Goal: Find specific page/section: Find specific page/section

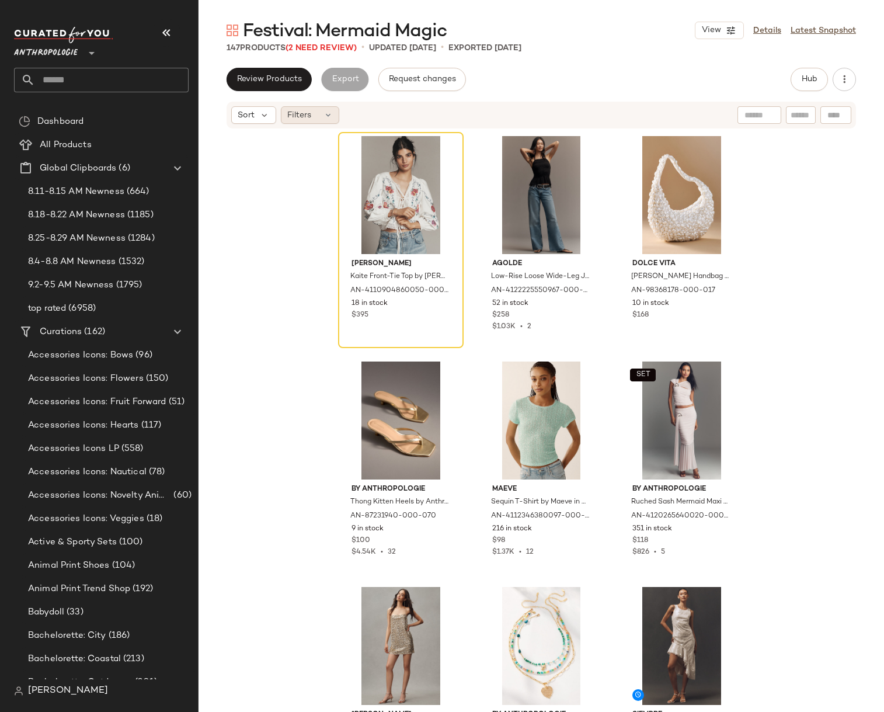
click at [292, 121] on div "Filters" at bounding box center [310, 115] width 58 height 18
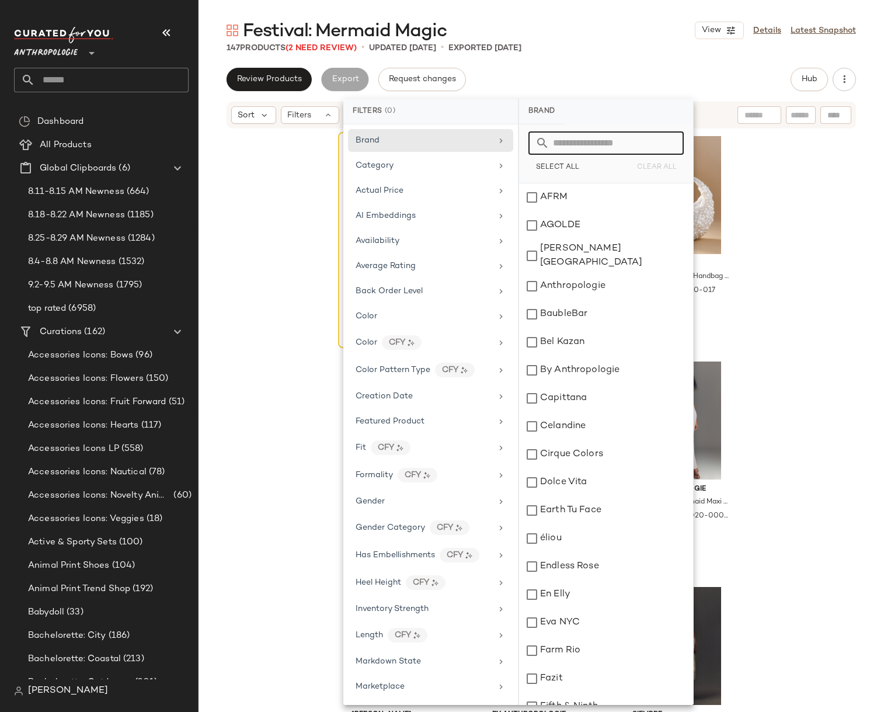
click at [569, 145] on input "text" at bounding box center [612, 142] width 127 height 23
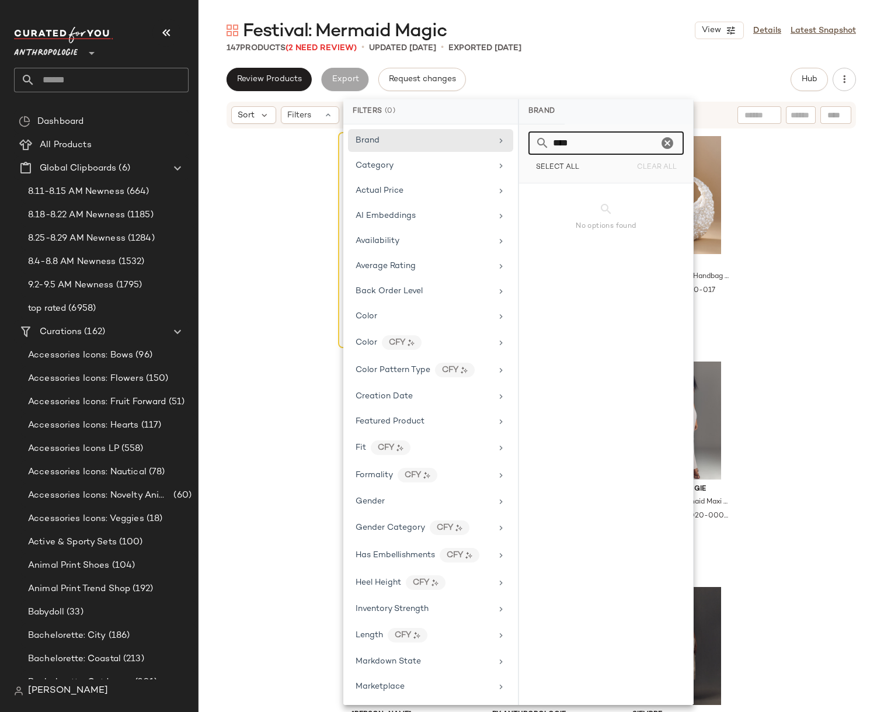
type input "*****"
click at [594, 149] on input "*****" at bounding box center [603, 142] width 109 height 23
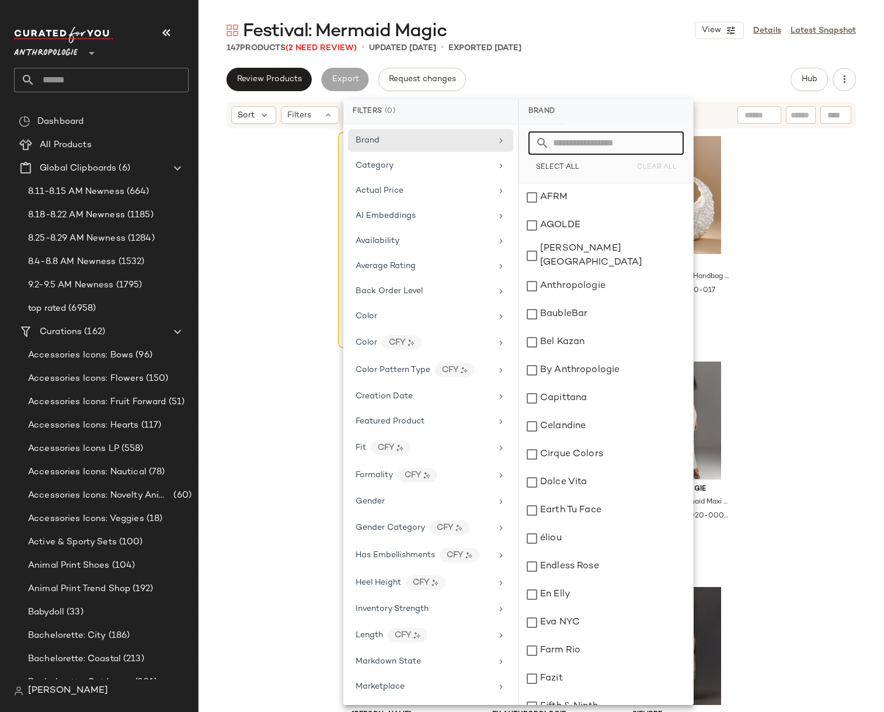
type input "*"
click at [409, 172] on div "Category" at bounding box center [430, 165] width 165 height 23
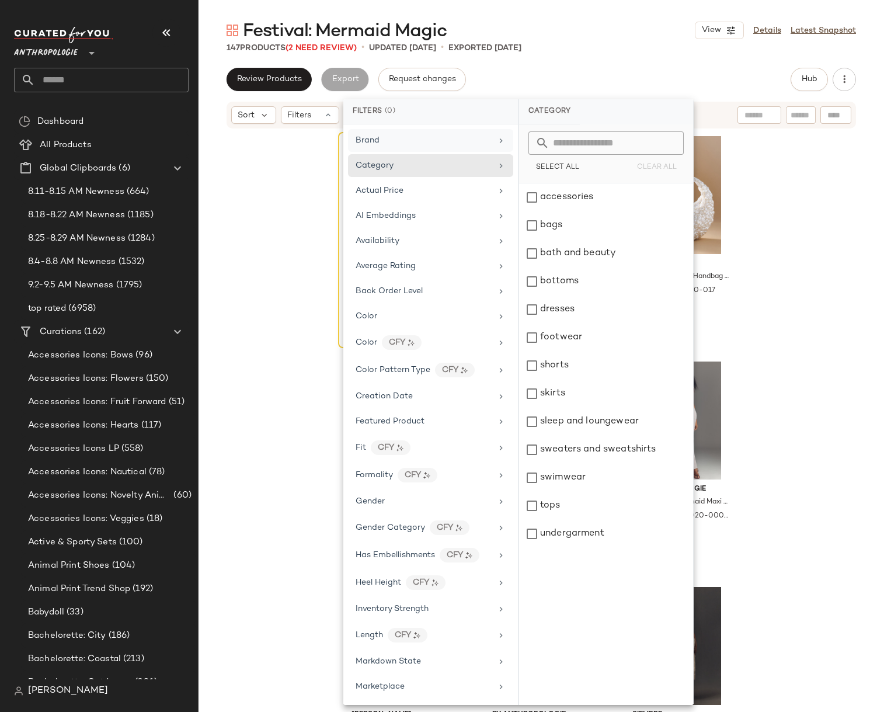
click at [400, 140] on div "Brand" at bounding box center [424, 140] width 136 height 12
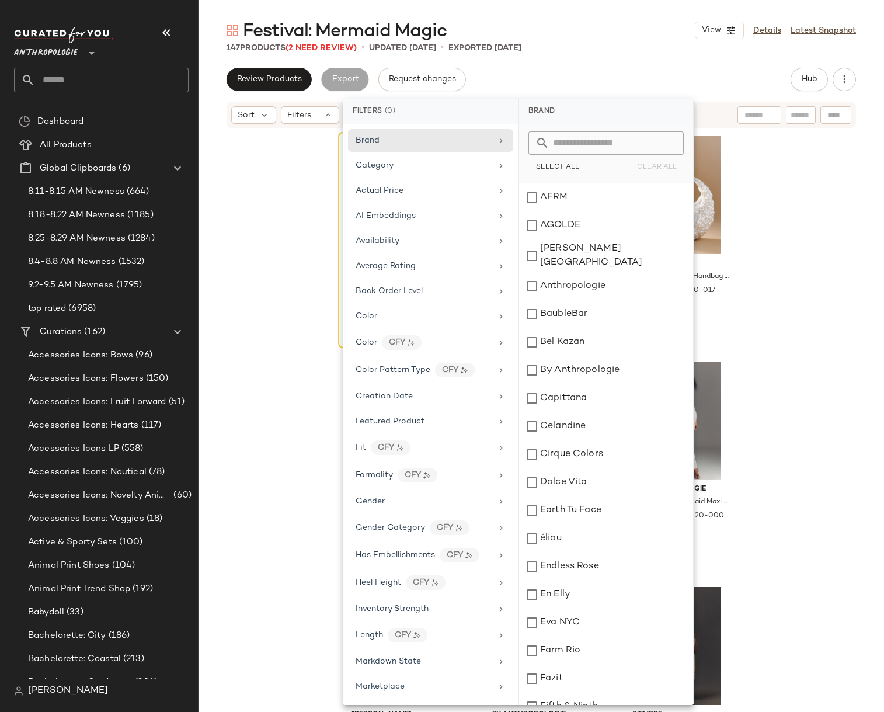
click at [274, 386] on div "Hunter Bell Kaite Front-Tie Top by Hunter Bell in White, Women's, Size: Small, …" at bounding box center [540, 438] width 685 height 617
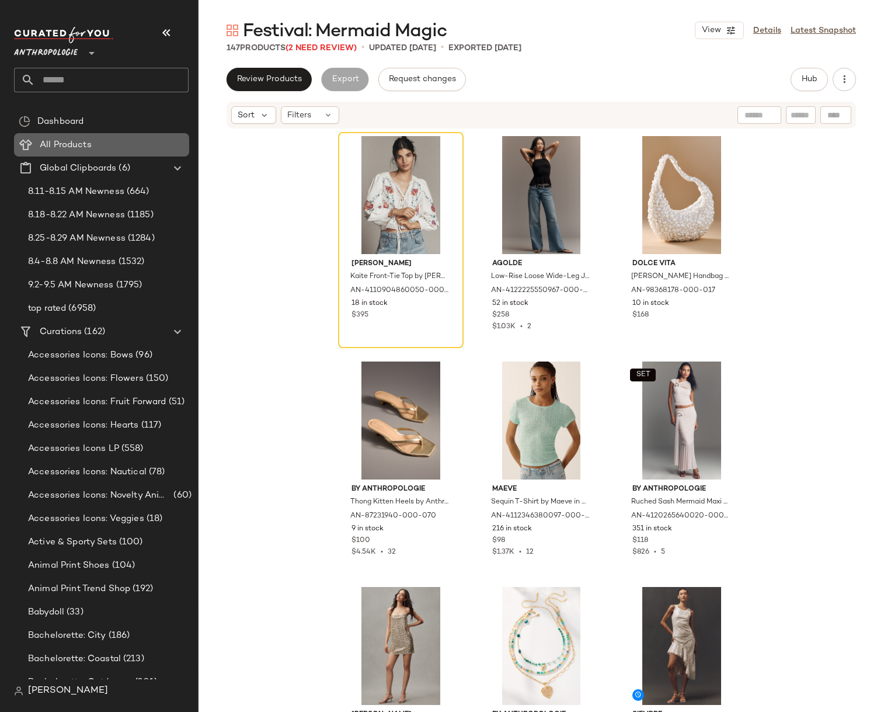
click at [77, 145] on span "All Products" at bounding box center [66, 144] width 52 height 13
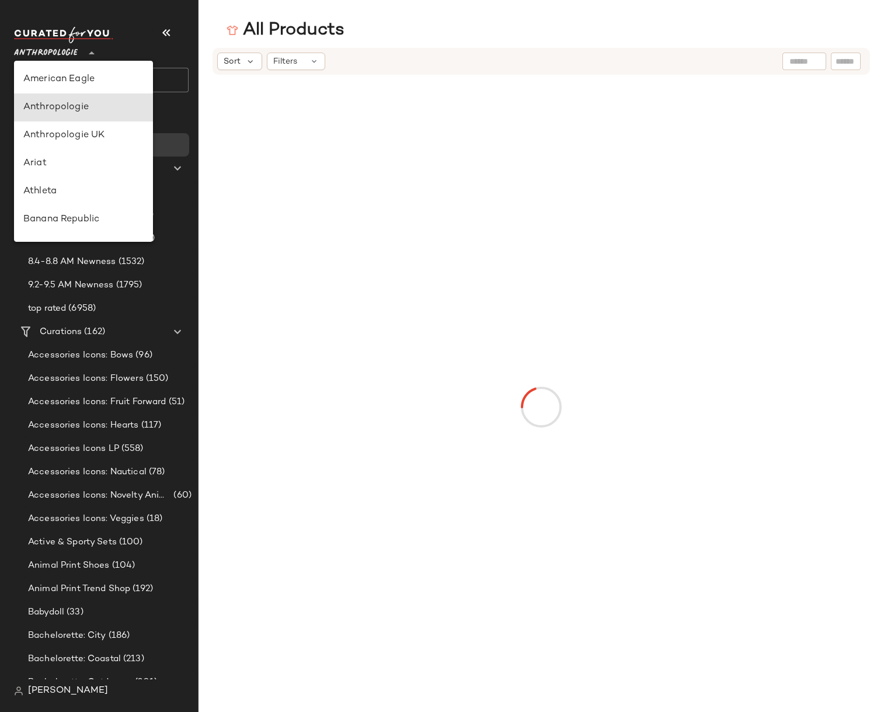
click at [67, 54] on span "Anthropologie" at bounding box center [46, 50] width 64 height 21
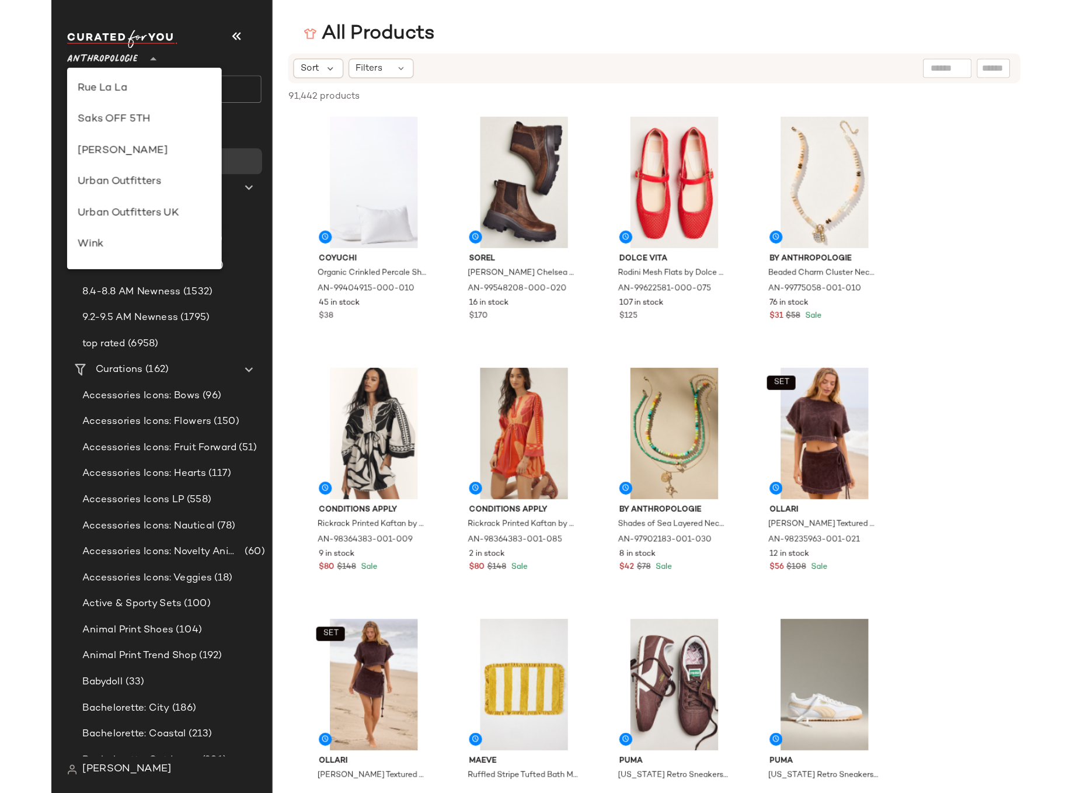
scroll to position [448, 0]
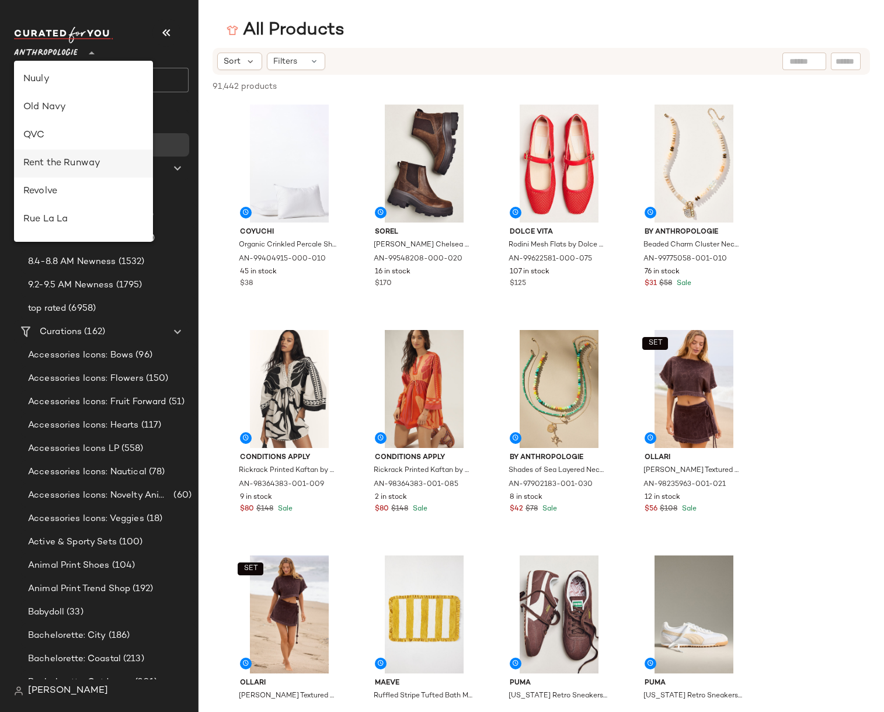
click at [88, 168] on div "Rent the Runway" at bounding box center [83, 163] width 120 height 14
type input "**"
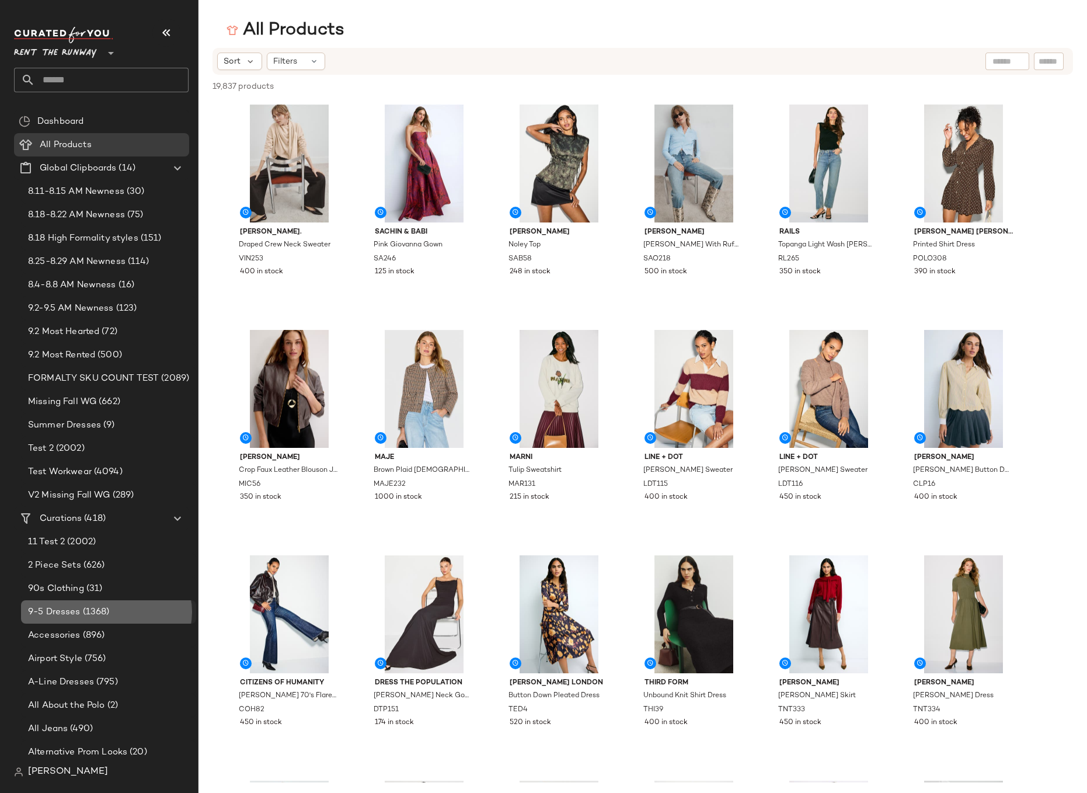
click at [107, 616] on span "(1368)" at bounding box center [95, 611] width 29 height 13
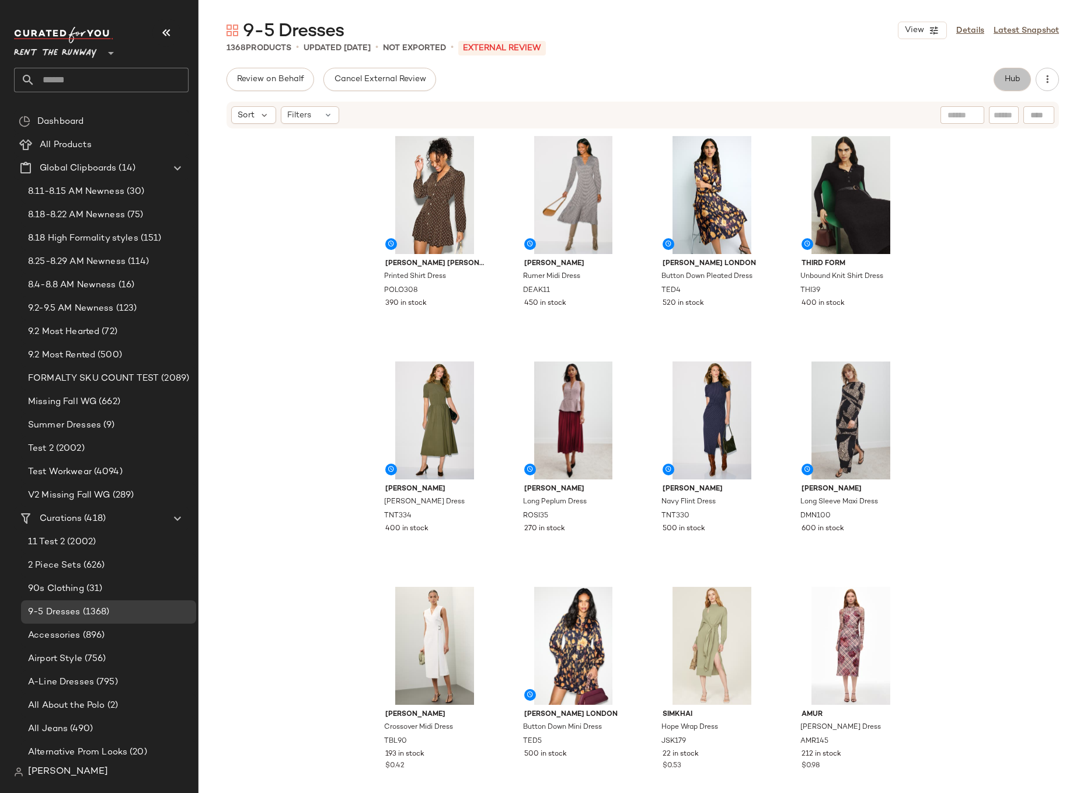
click at [883, 86] on button "Hub" at bounding box center [1012, 79] width 37 height 23
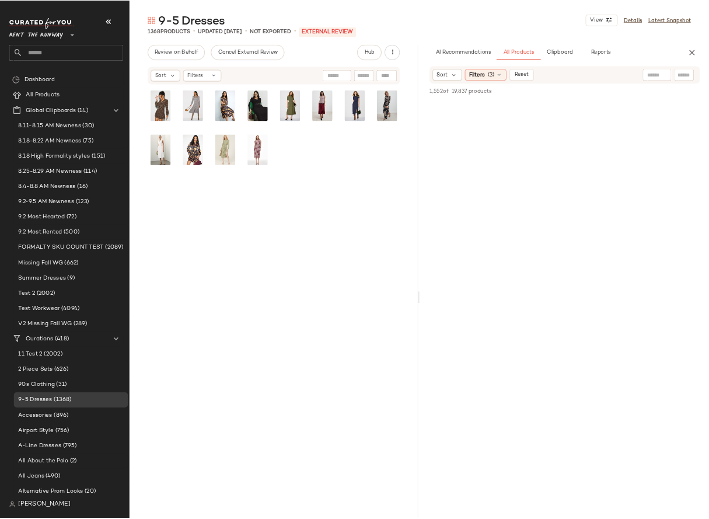
scroll to position [47916, 0]
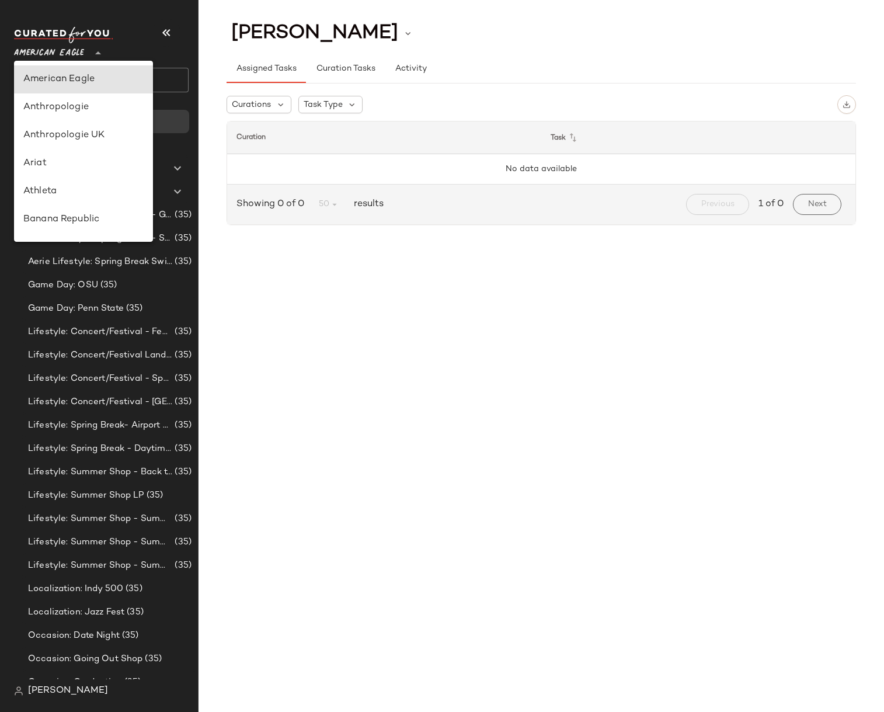
click at [66, 46] on span "American Eagle" at bounding box center [49, 50] width 70 height 21
click at [64, 109] on div "Anthropologie" at bounding box center [83, 107] width 120 height 14
type input "**"
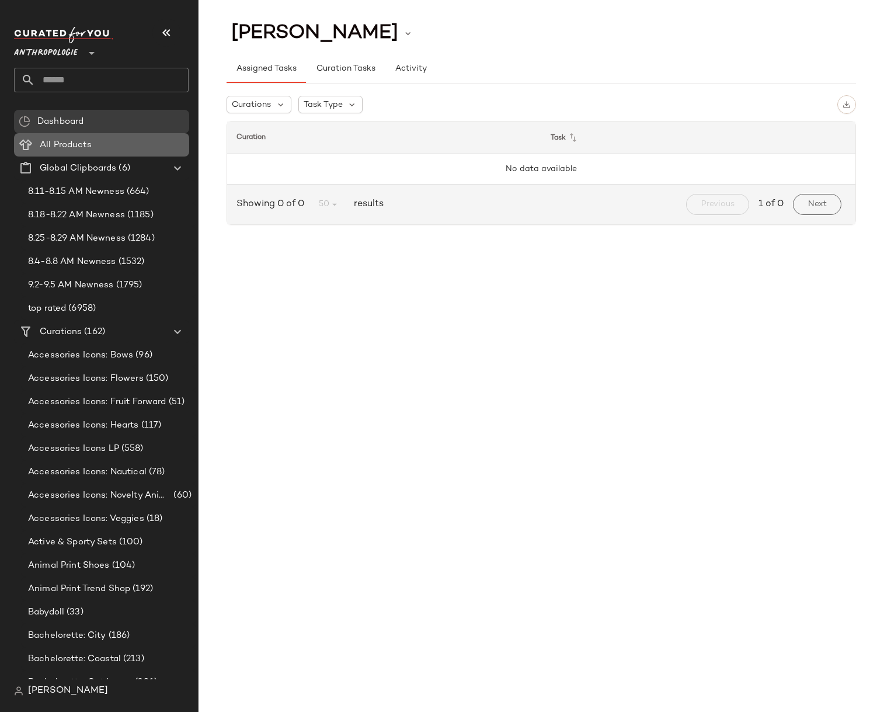
click at [61, 149] on span "All Products" at bounding box center [66, 144] width 52 height 13
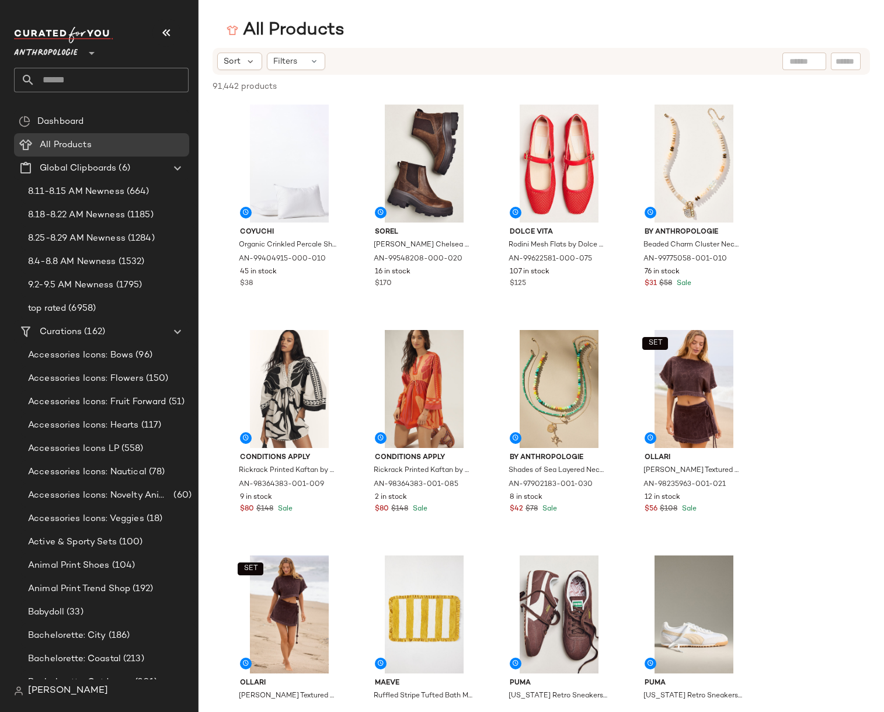
click at [842, 63] on input "text" at bounding box center [845, 61] width 20 height 12
paste input "**********"
type input "**********"
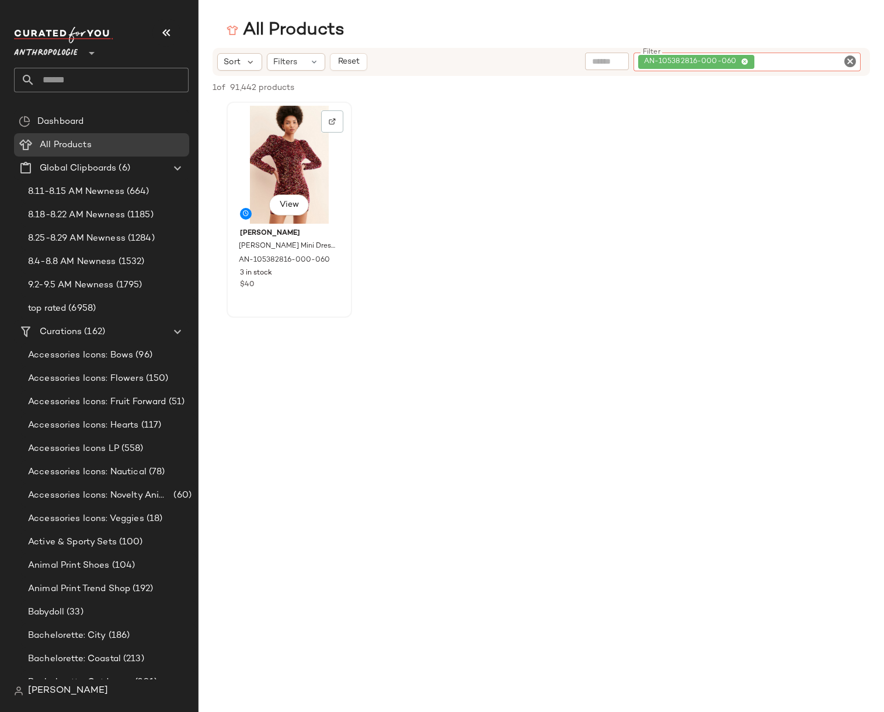
click at [285, 218] on div "View" at bounding box center [289, 165] width 117 height 118
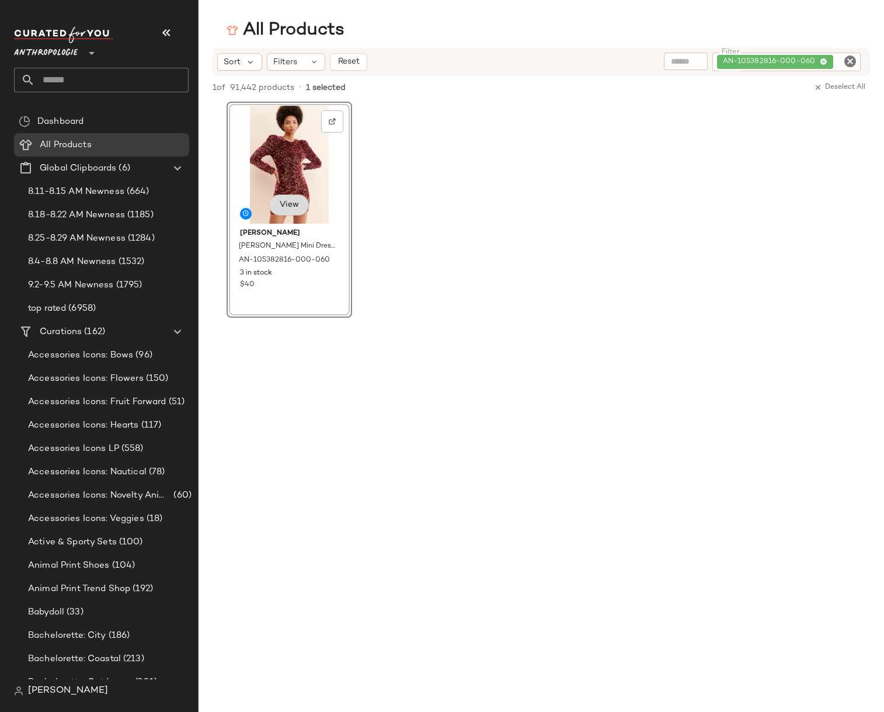
click at [287, 212] on button "View" at bounding box center [289, 204] width 40 height 21
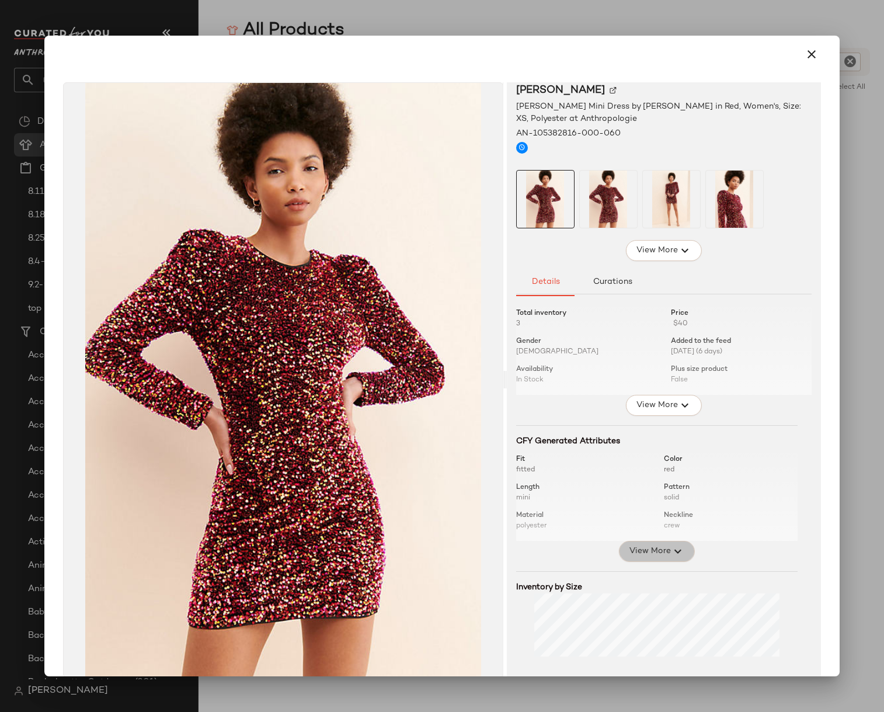
click at [647, 556] on span "View More" at bounding box center [650, 551] width 42 height 14
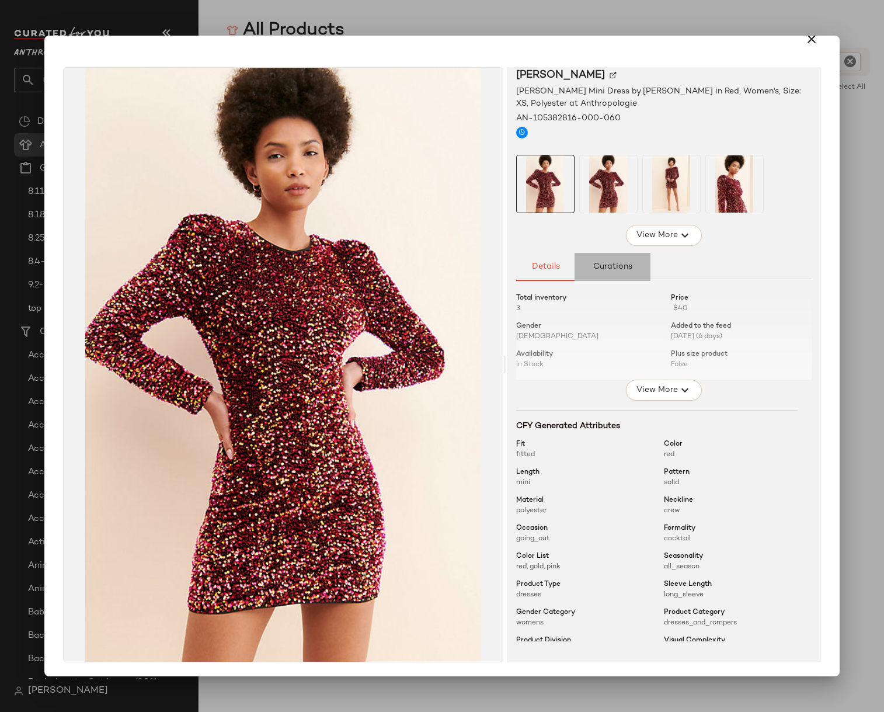
click at [620, 273] on button "Curations" at bounding box center [612, 267] width 76 height 28
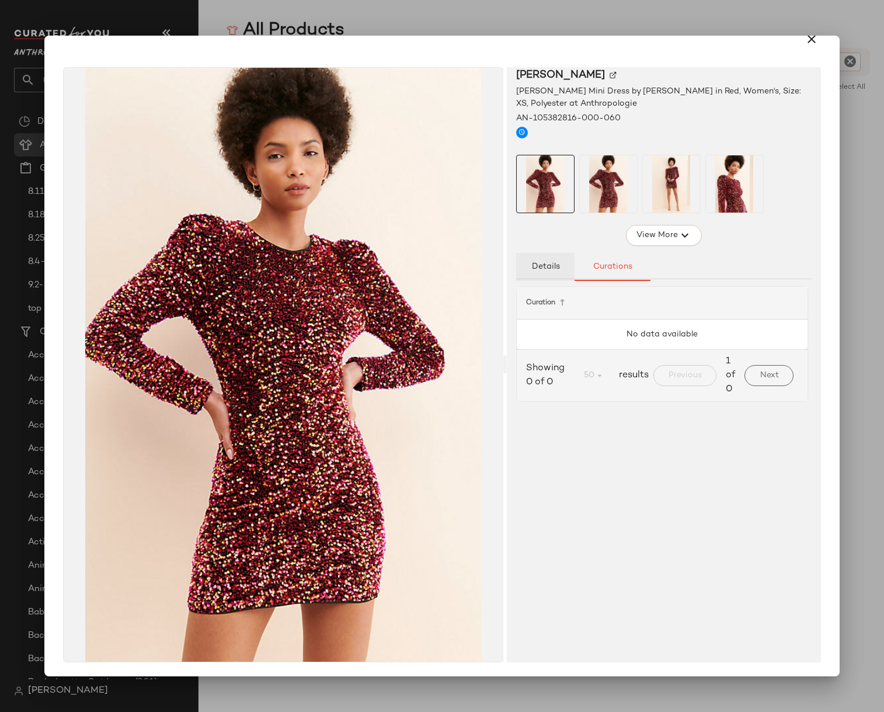
click at [537, 271] on button "Details" at bounding box center [545, 267] width 58 height 28
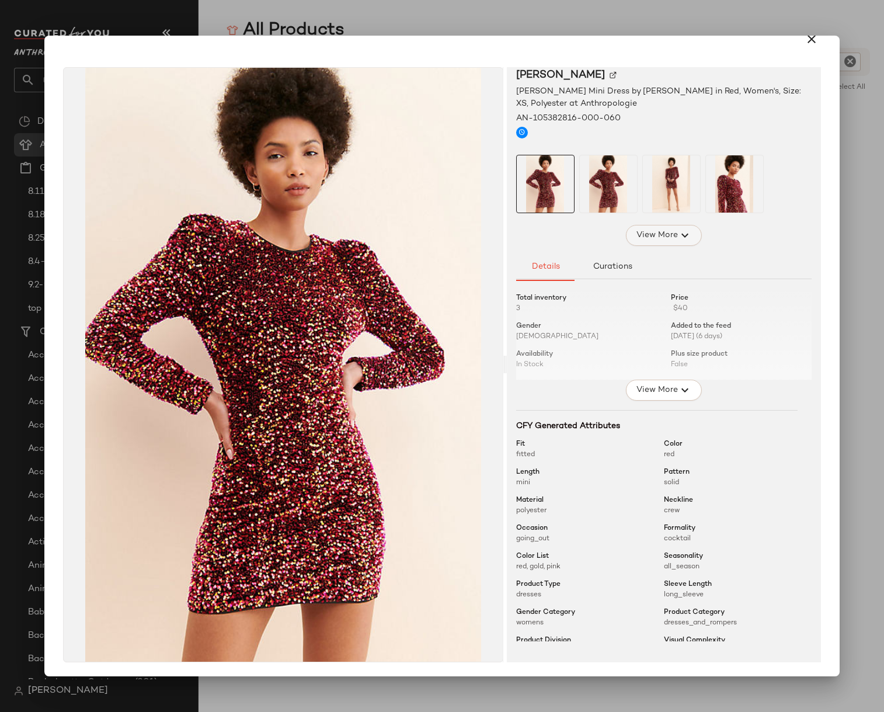
click at [661, 229] on span "View More" at bounding box center [657, 235] width 42 height 14
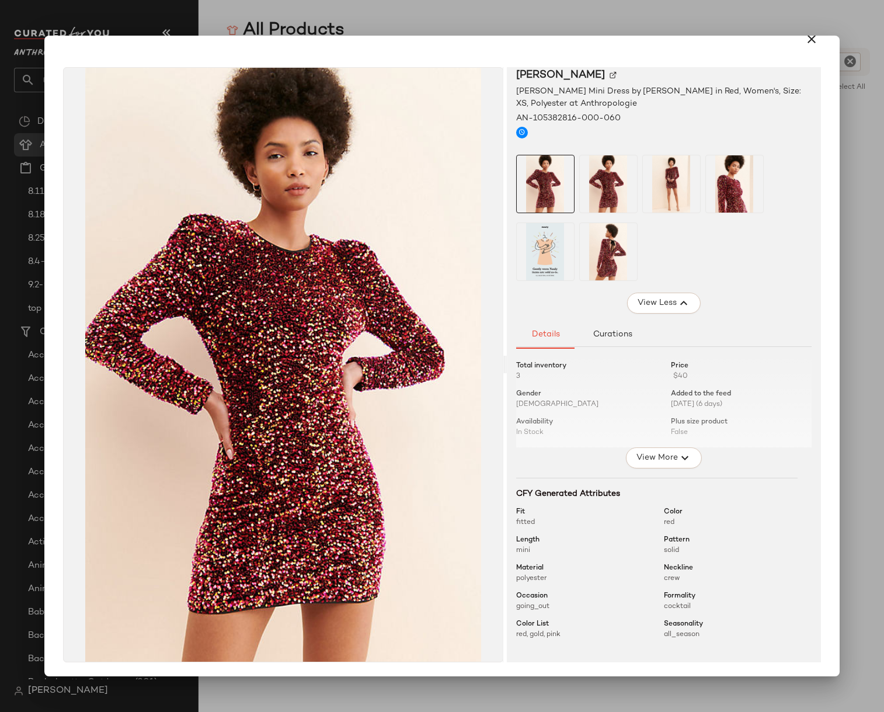
click at [543, 255] on img at bounding box center [545, 251] width 57 height 57
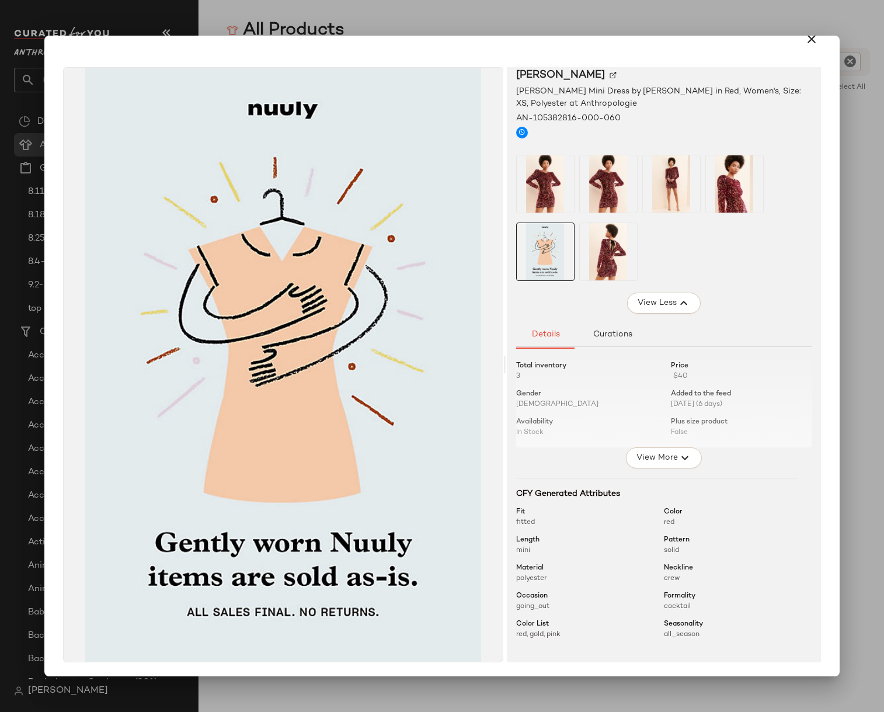
click at [539, 184] on img at bounding box center [545, 183] width 57 height 57
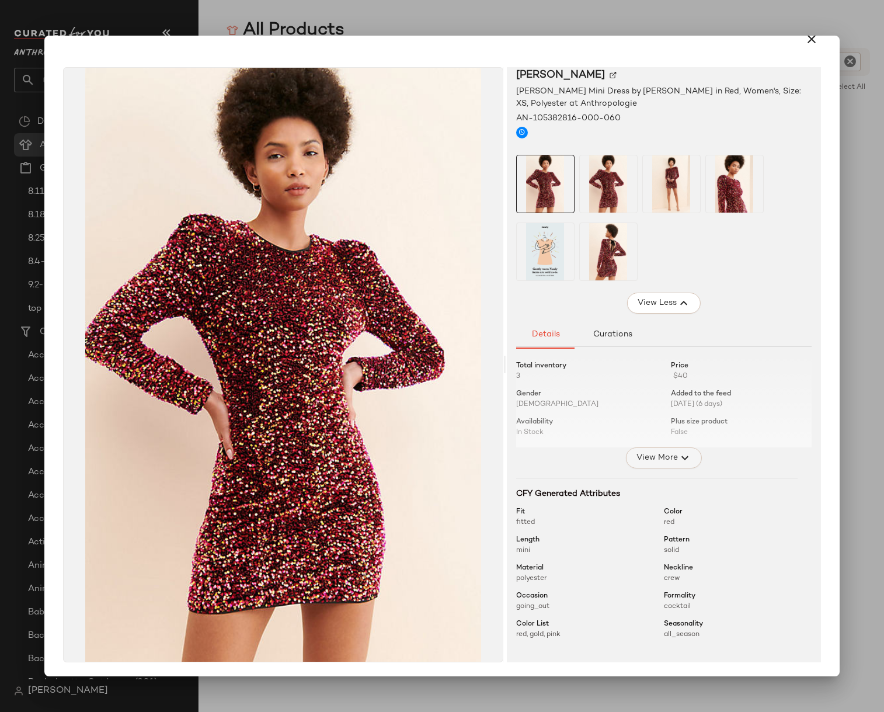
click at [678, 453] on icon "button" at bounding box center [685, 458] width 14 height 14
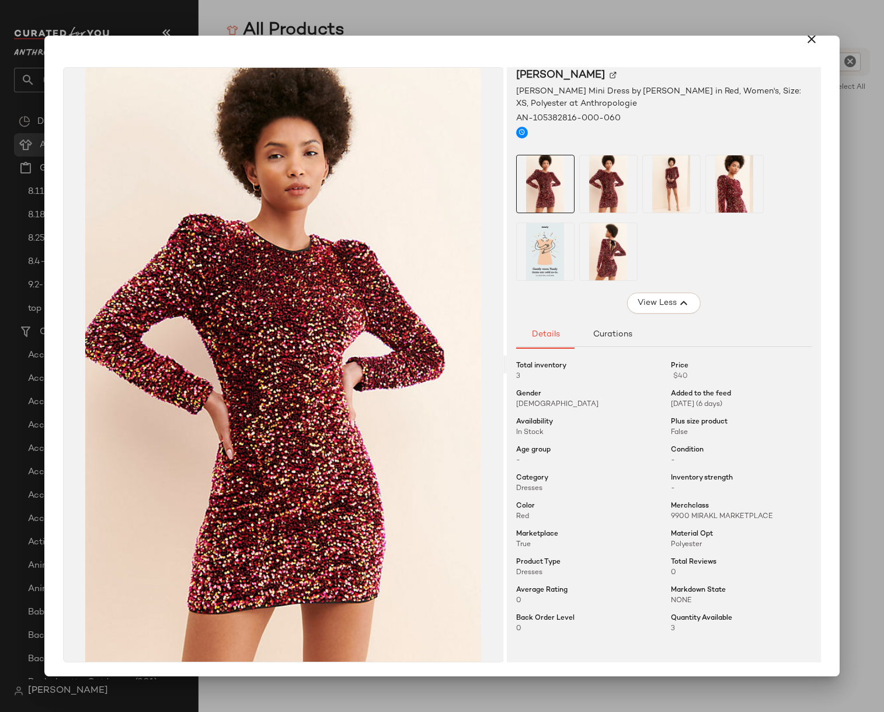
click at [534, 260] on img at bounding box center [545, 251] width 57 height 57
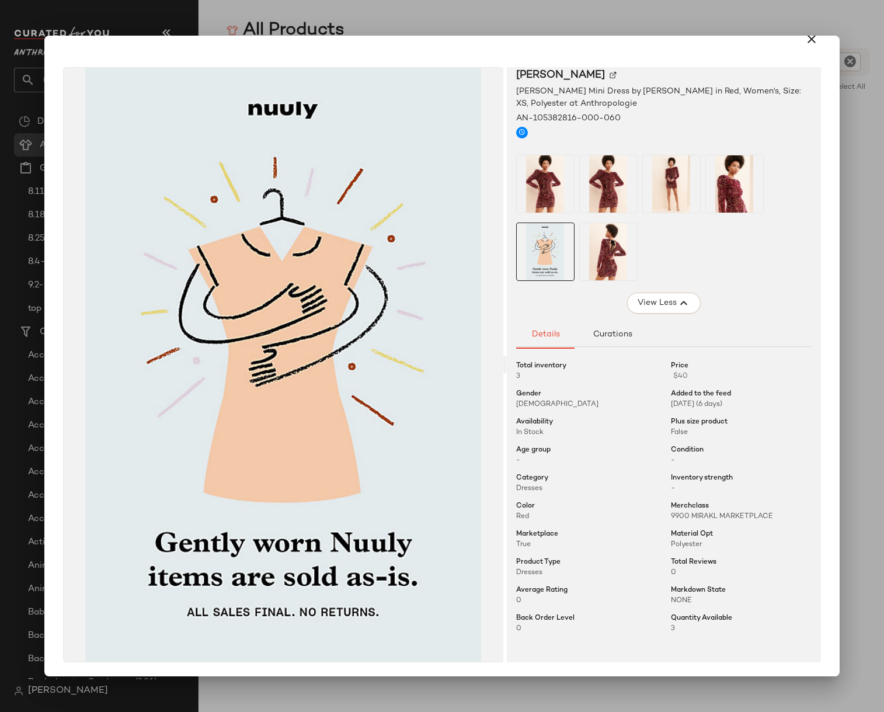
click at [543, 175] on img at bounding box center [545, 183] width 57 height 57
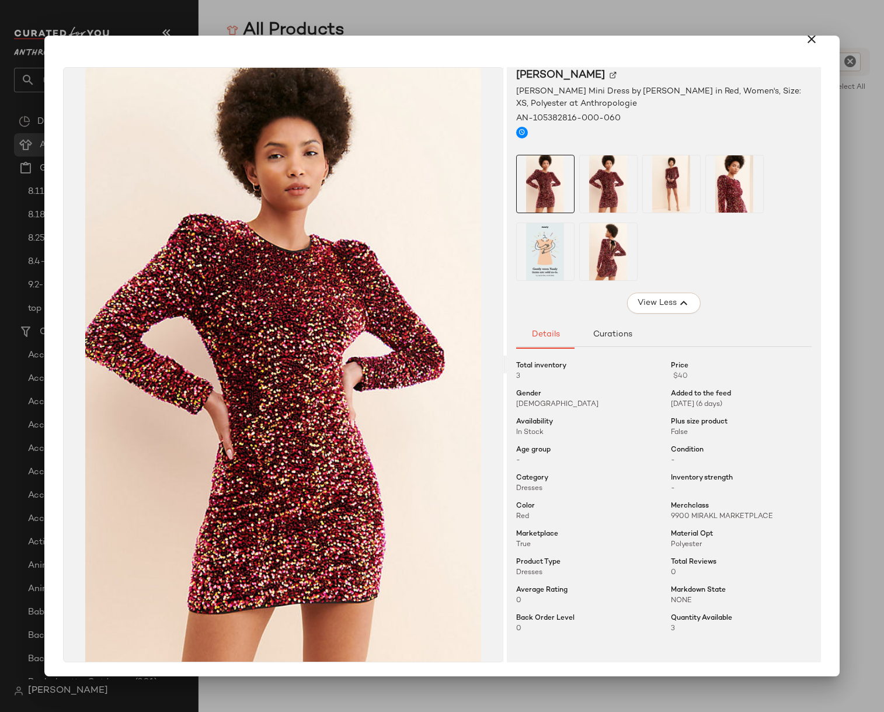
click at [607, 178] on img at bounding box center [608, 183] width 57 height 57
click at [647, 176] on img at bounding box center [671, 183] width 57 height 57
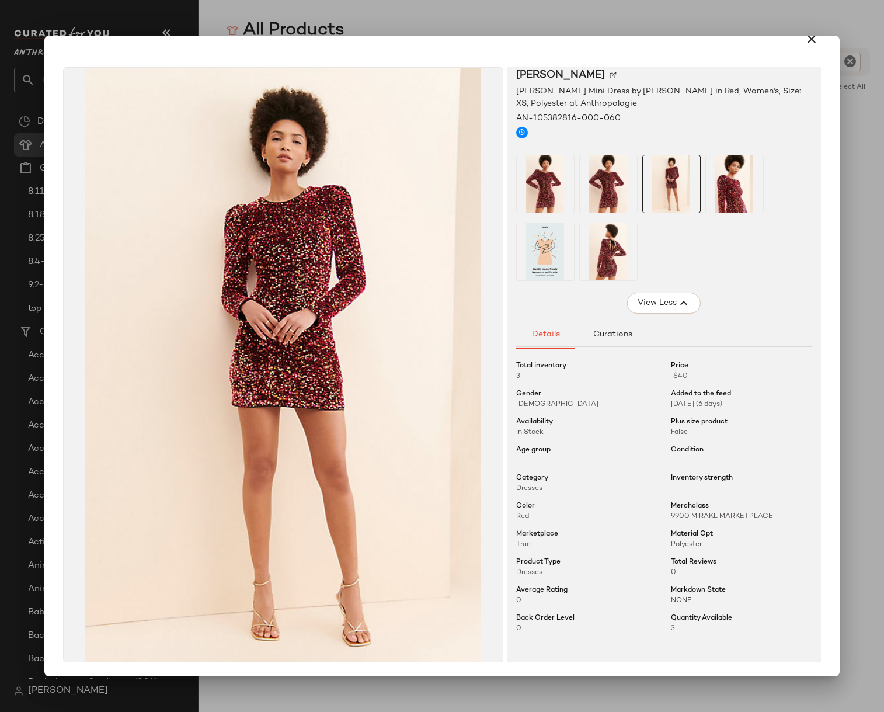
click at [754, 179] on img at bounding box center [734, 183] width 57 height 57
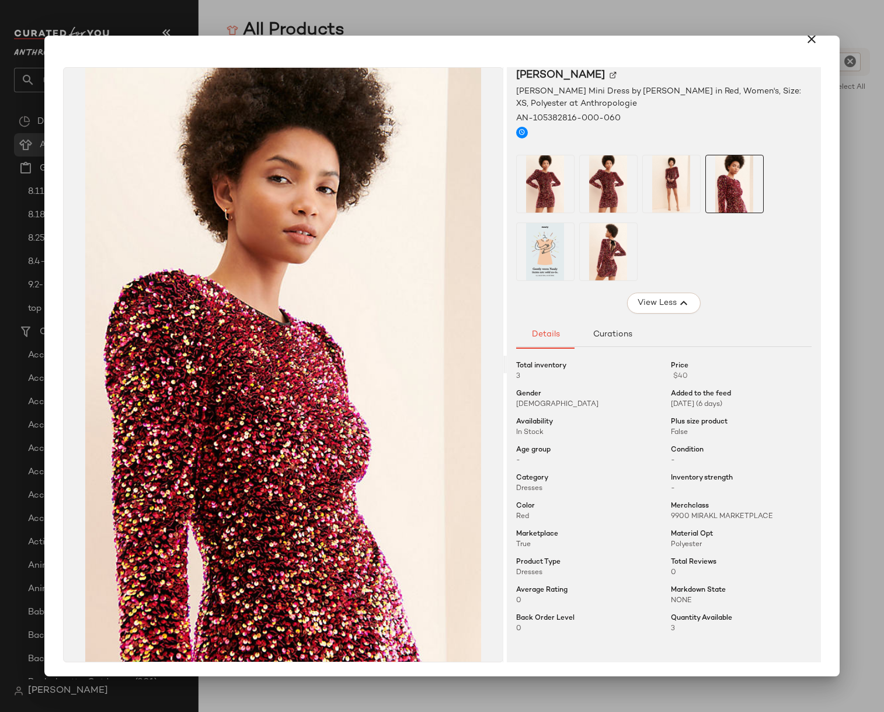
click at [605, 257] on img at bounding box center [608, 251] width 57 height 57
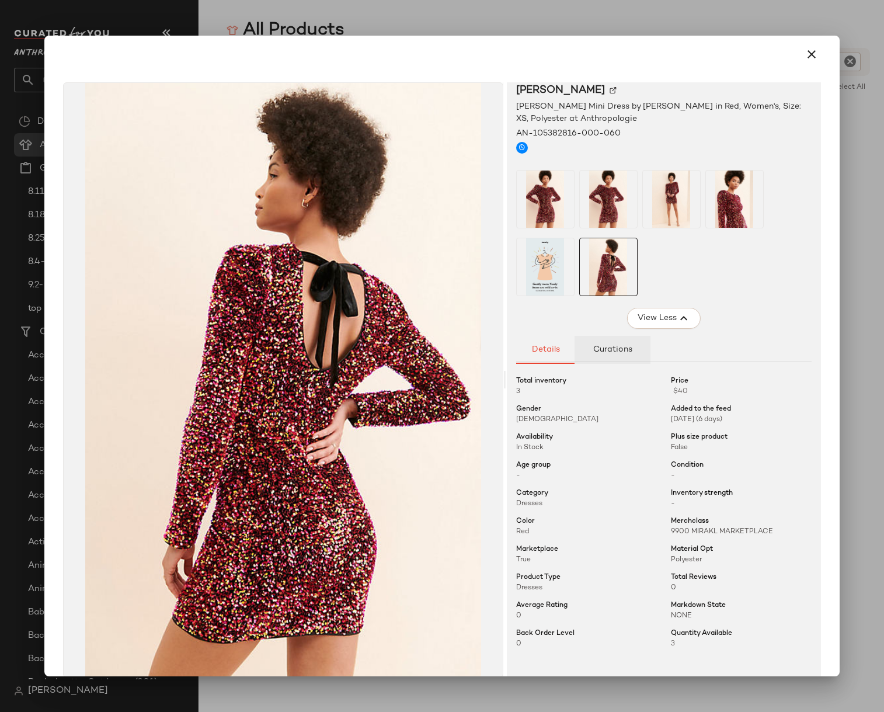
click at [618, 349] on span "Curations" at bounding box center [612, 349] width 40 height 9
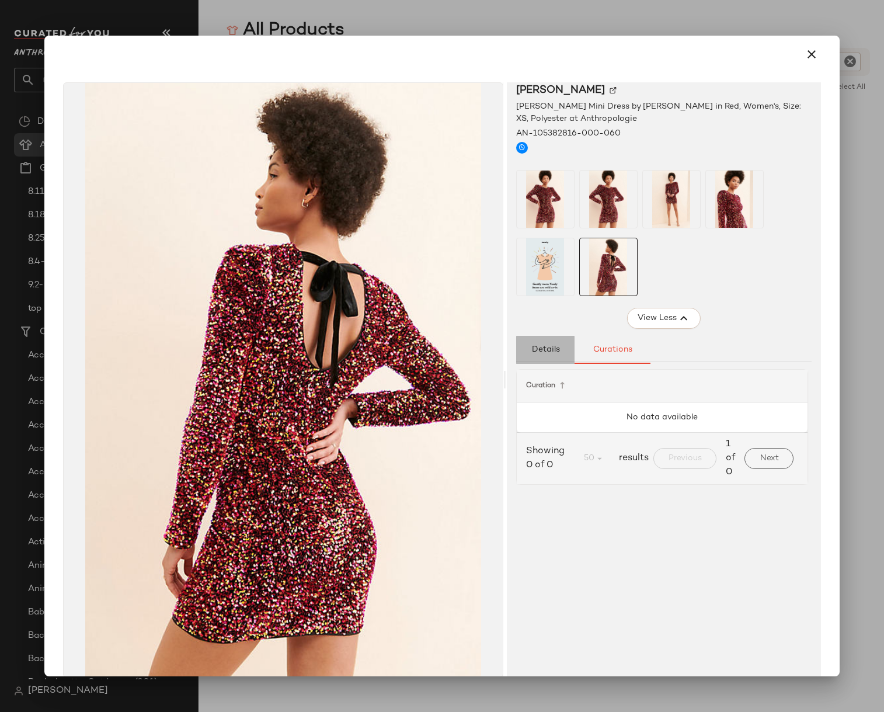
click at [552, 349] on span "Details" at bounding box center [545, 349] width 29 height 9
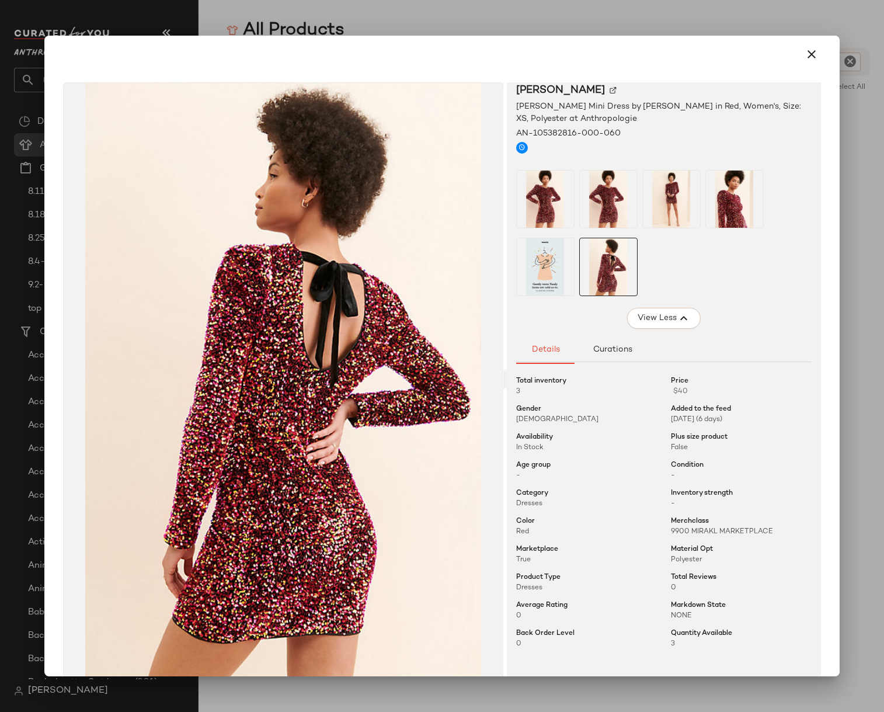
click at [533, 263] on img at bounding box center [545, 266] width 57 height 57
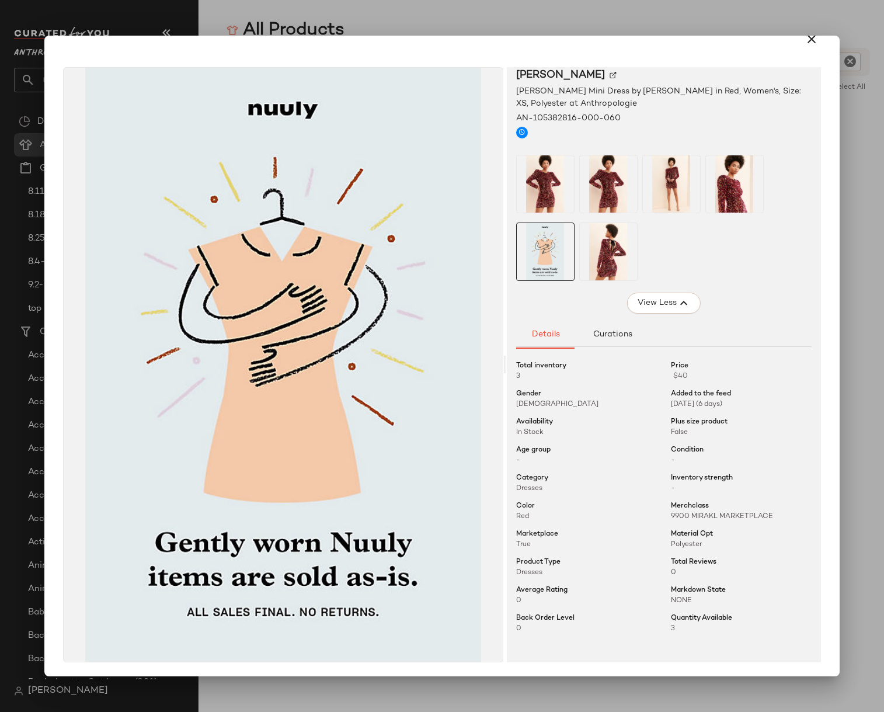
scroll to position [714, 0]
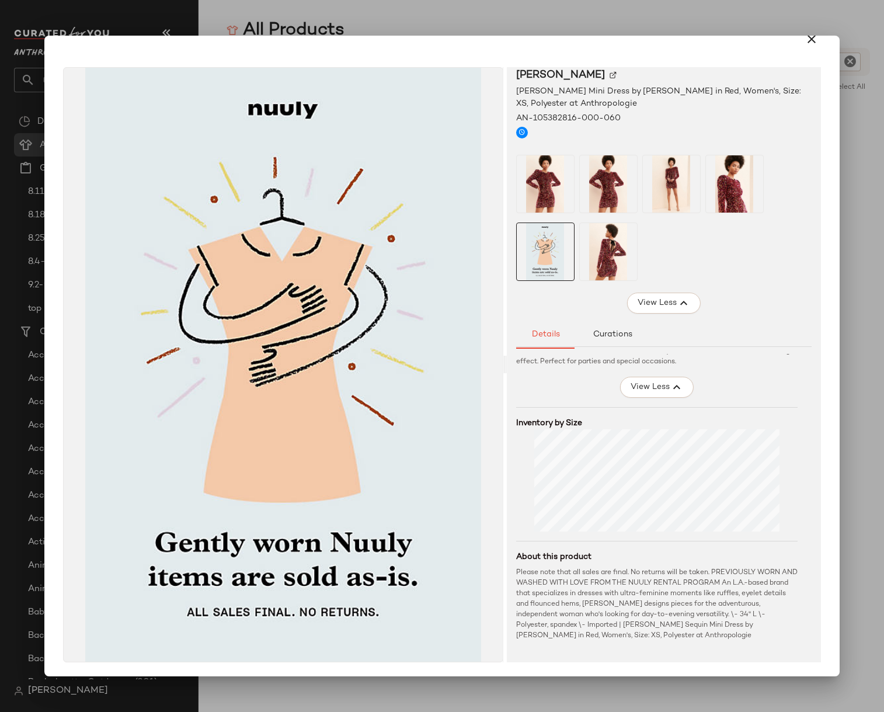
click at [647, 581] on div "Please note that all sales are final. No returns will be taken. PREVIOUSLY WORN…" at bounding box center [657, 604] width 282 height 74
click at [447, 25] on div at bounding box center [442, 356] width 884 height 712
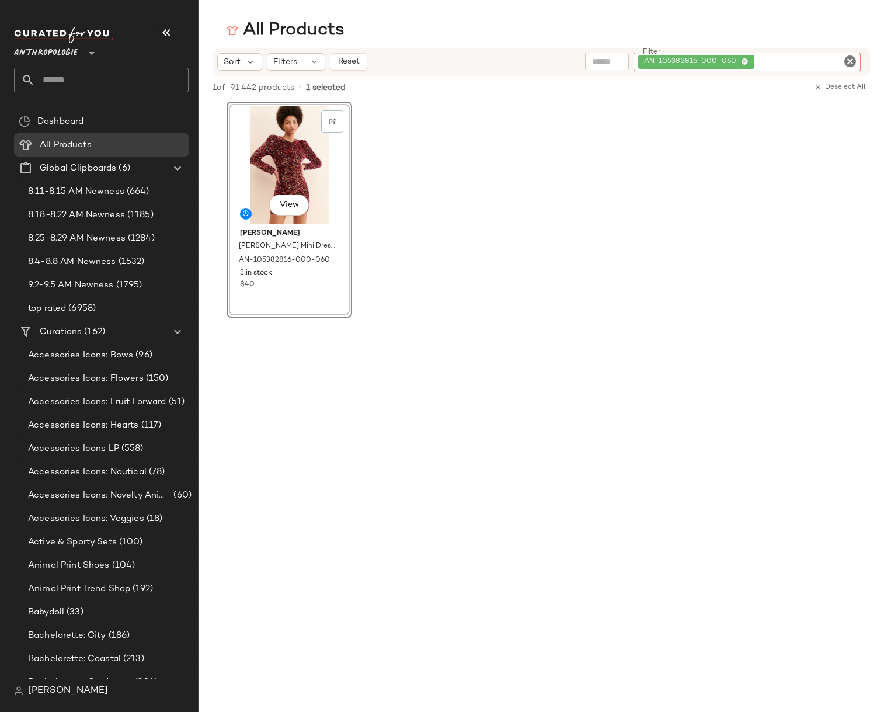
click at [825, 61] on div "AN-105382816-000-060" at bounding box center [746, 62] width 227 height 19
paste input "**********"
type input "**********"
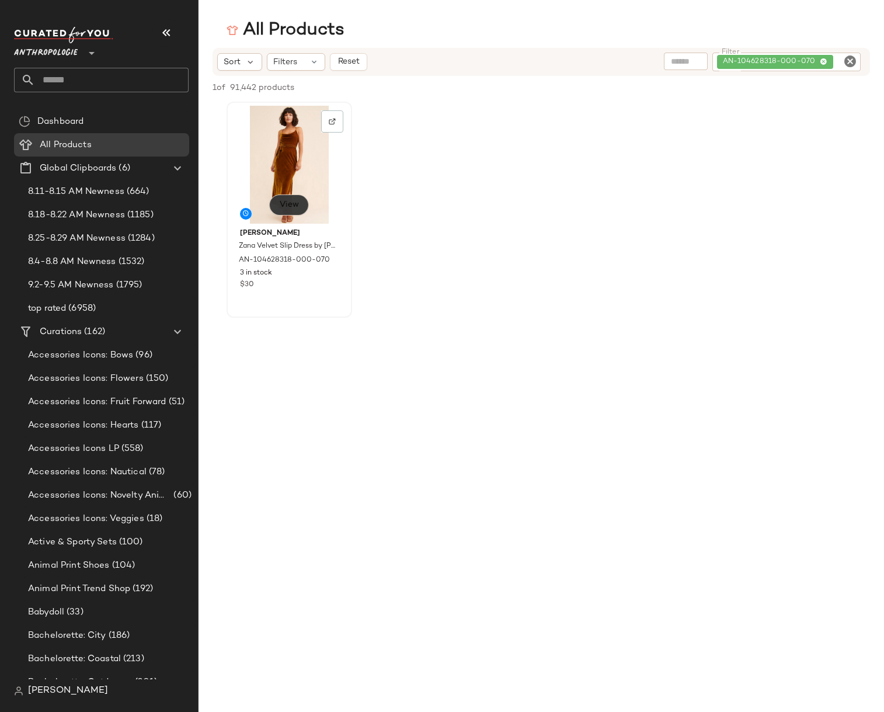
click at [291, 208] on span "View" at bounding box center [289, 204] width 20 height 9
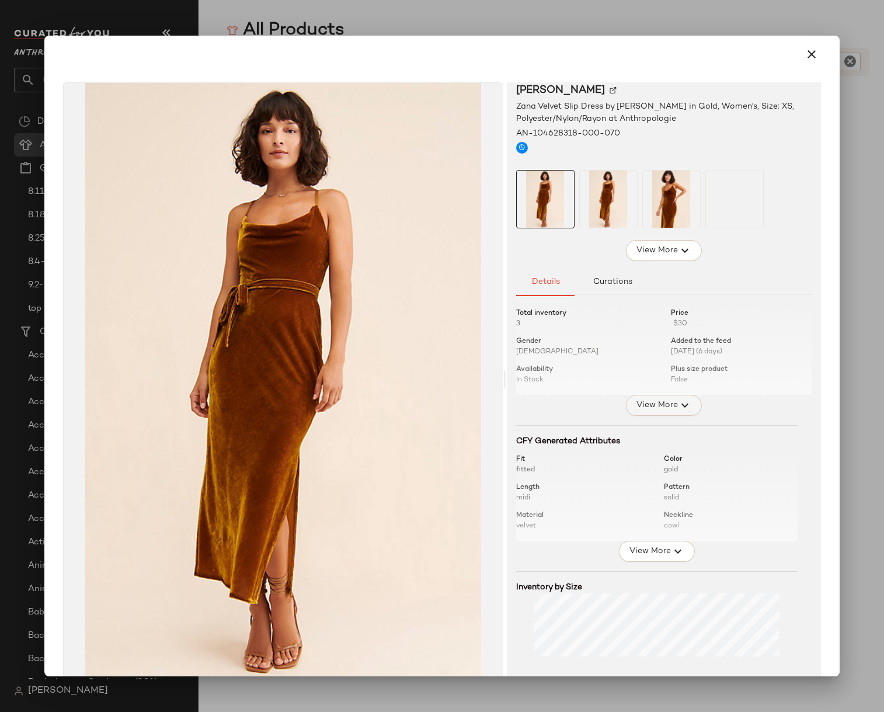
click at [678, 406] on icon "button" at bounding box center [685, 405] width 14 height 14
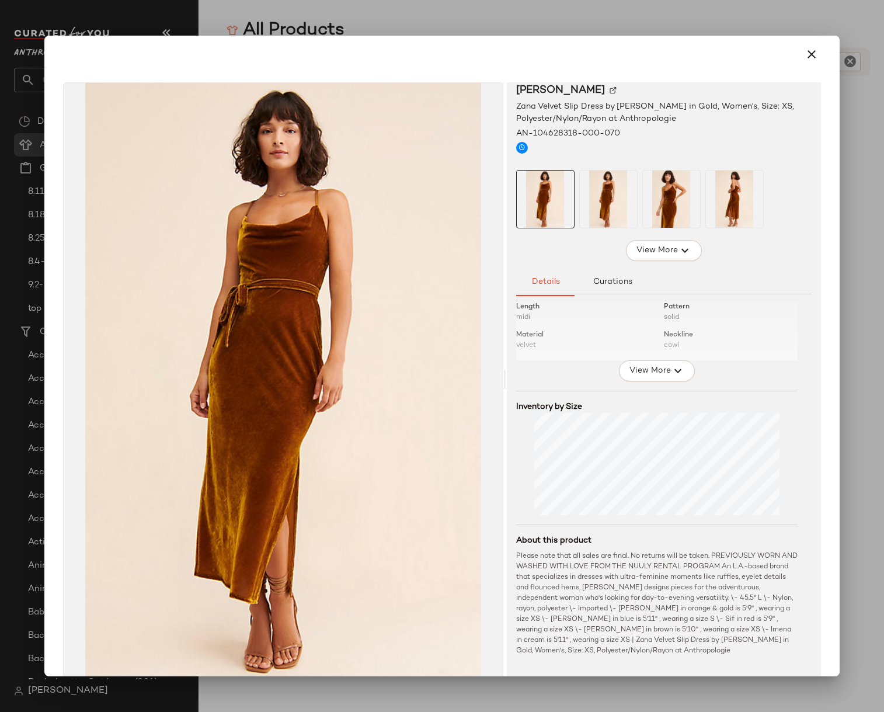
scroll to position [320, 0]
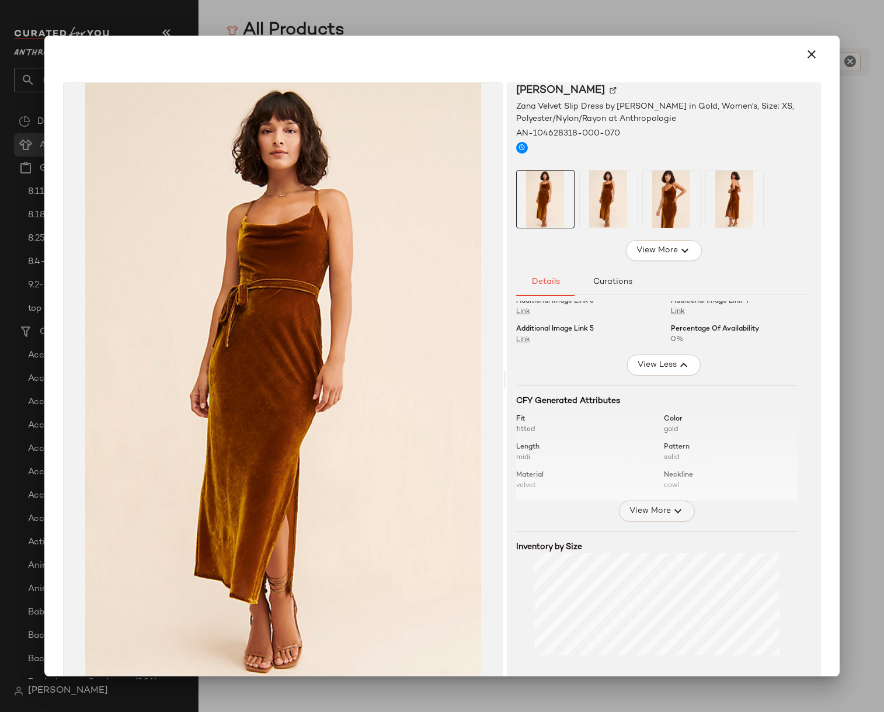
click at [656, 510] on span "View More" at bounding box center [650, 511] width 42 height 14
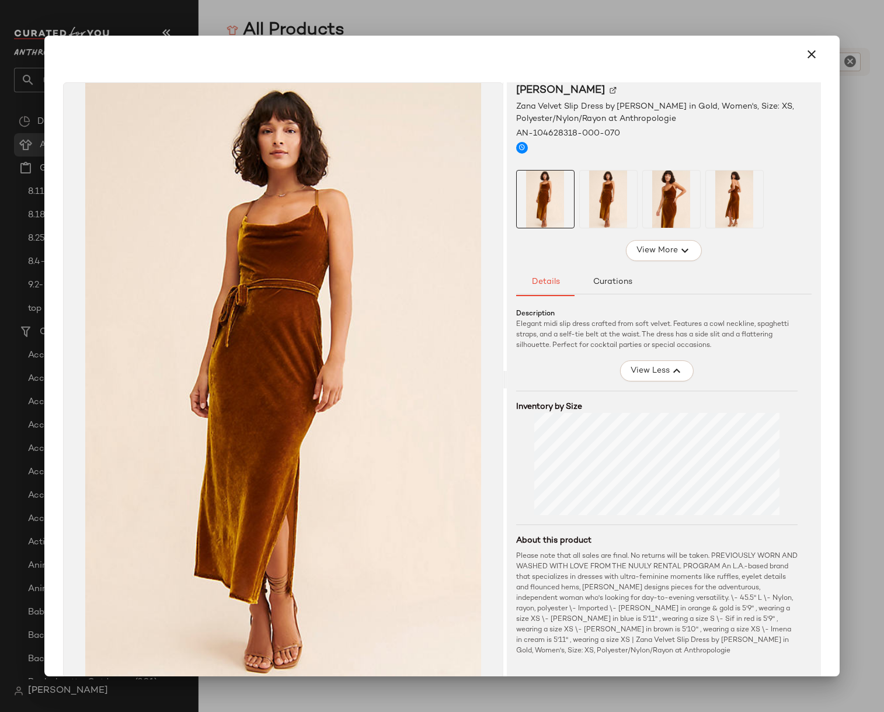
scroll to position [0, 0]
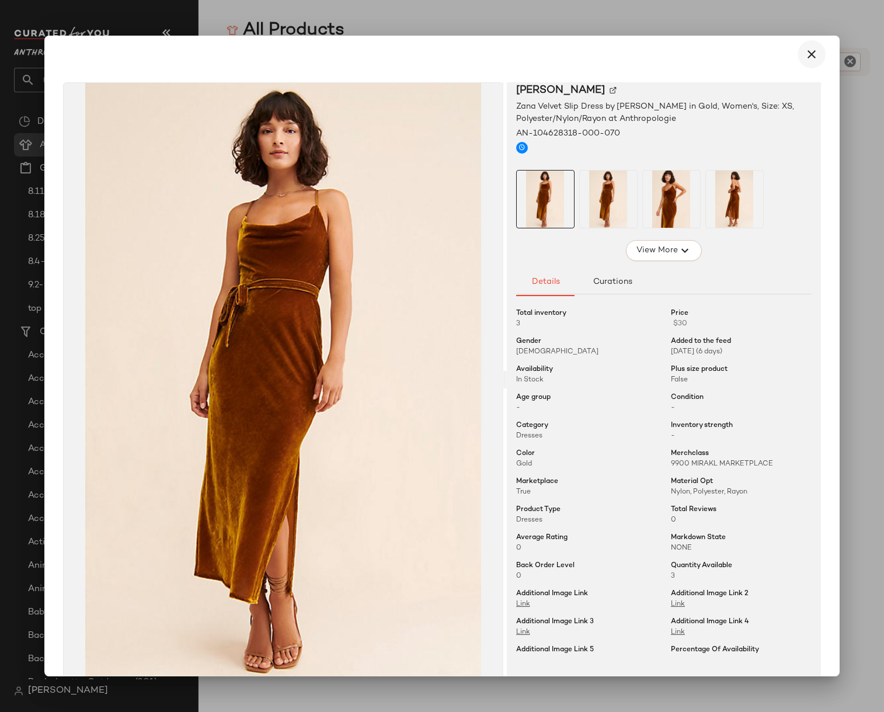
click at [808, 55] on icon "button" at bounding box center [811, 54] width 14 height 14
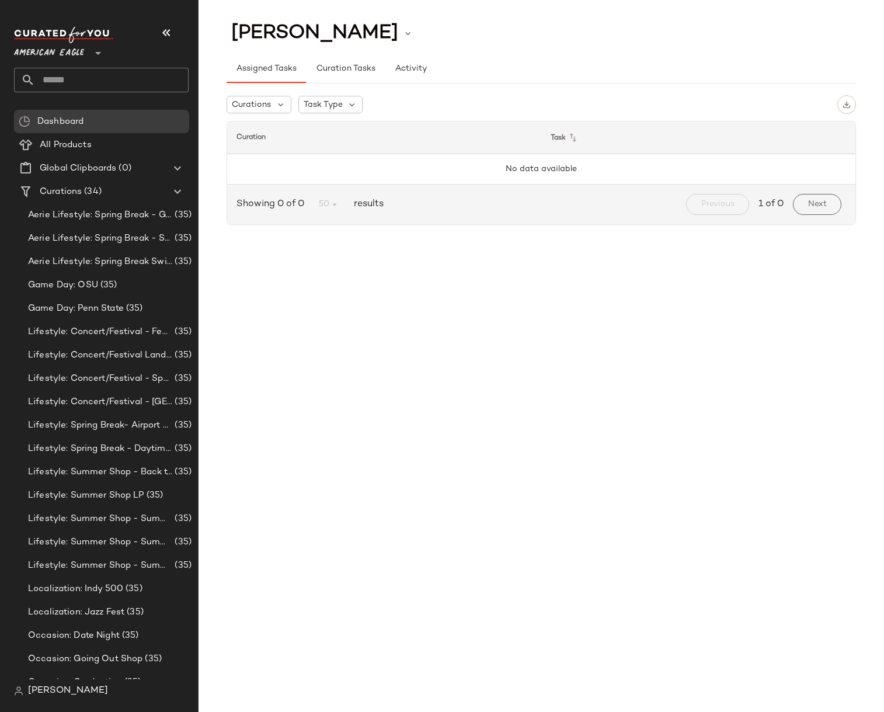
click at [44, 51] on span "American Eagle" at bounding box center [49, 50] width 70 height 21
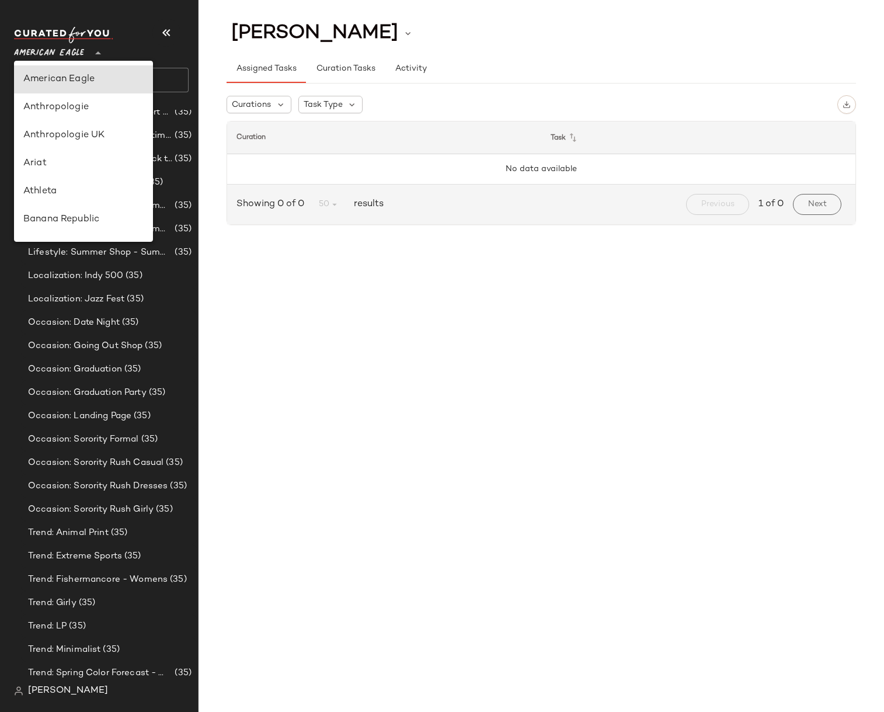
scroll to position [318, 0]
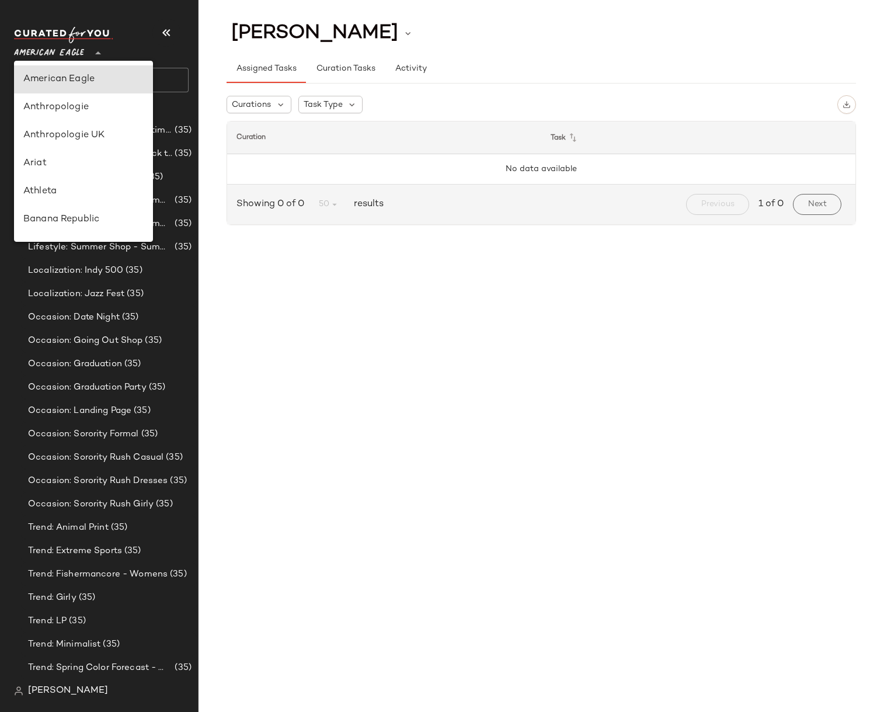
click at [55, 688] on span "[PERSON_NAME]" at bounding box center [68, 691] width 80 height 14
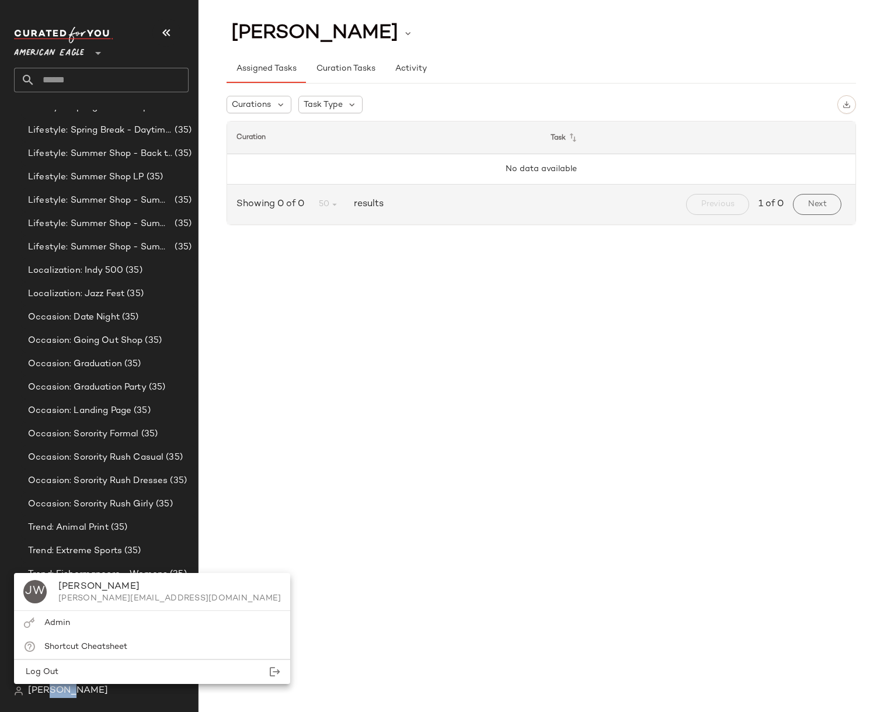
click at [55, 688] on span "[PERSON_NAME]" at bounding box center [68, 691] width 80 height 14
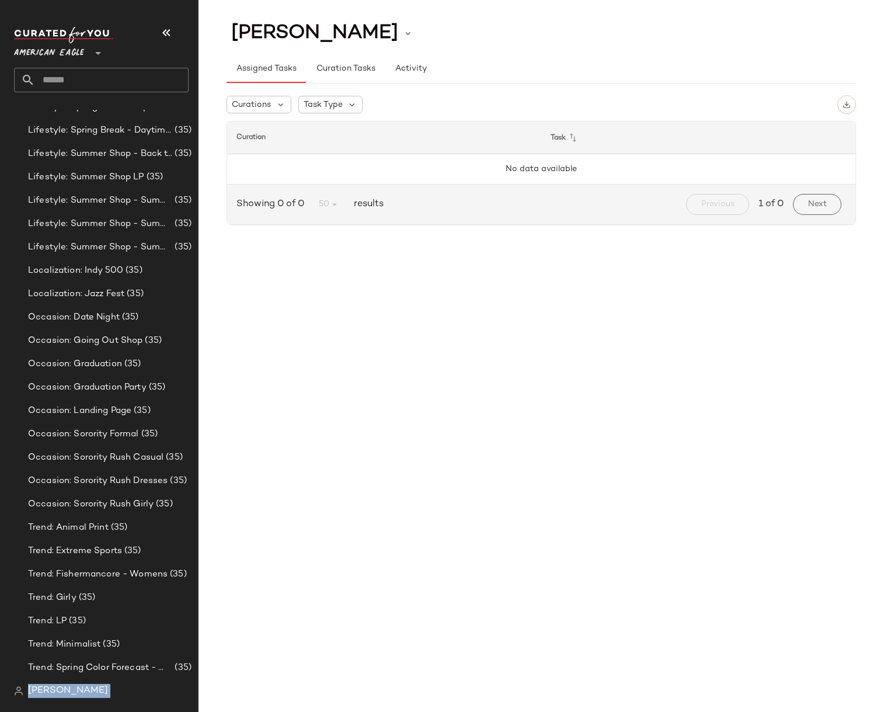
click at [55, 689] on span "[PERSON_NAME]" at bounding box center [68, 691] width 80 height 14
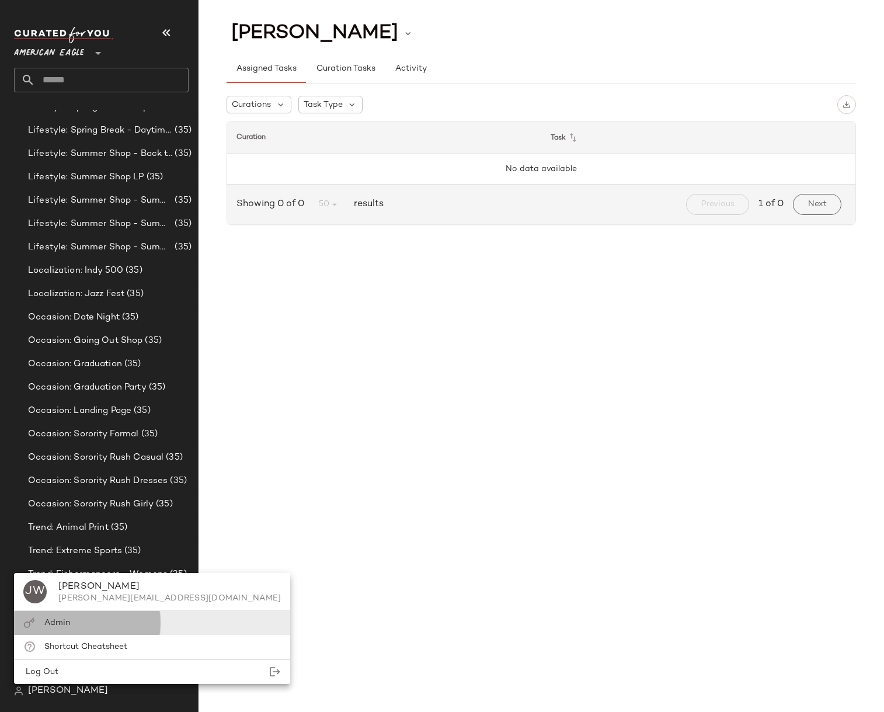
click at [60, 618] on div "Admin" at bounding box center [57, 622] width 26 height 12
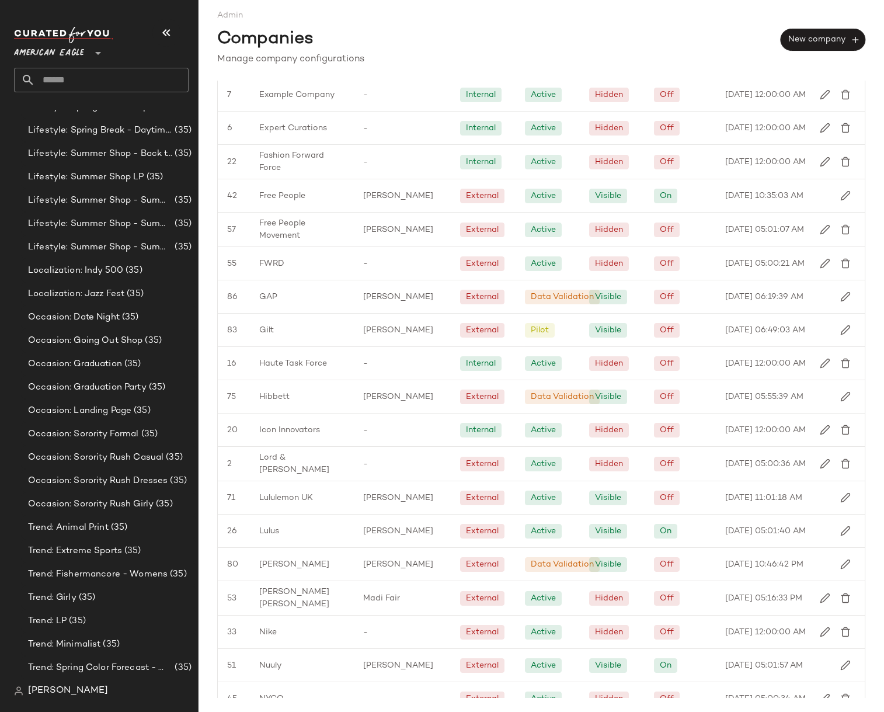
scroll to position [1177, 0]
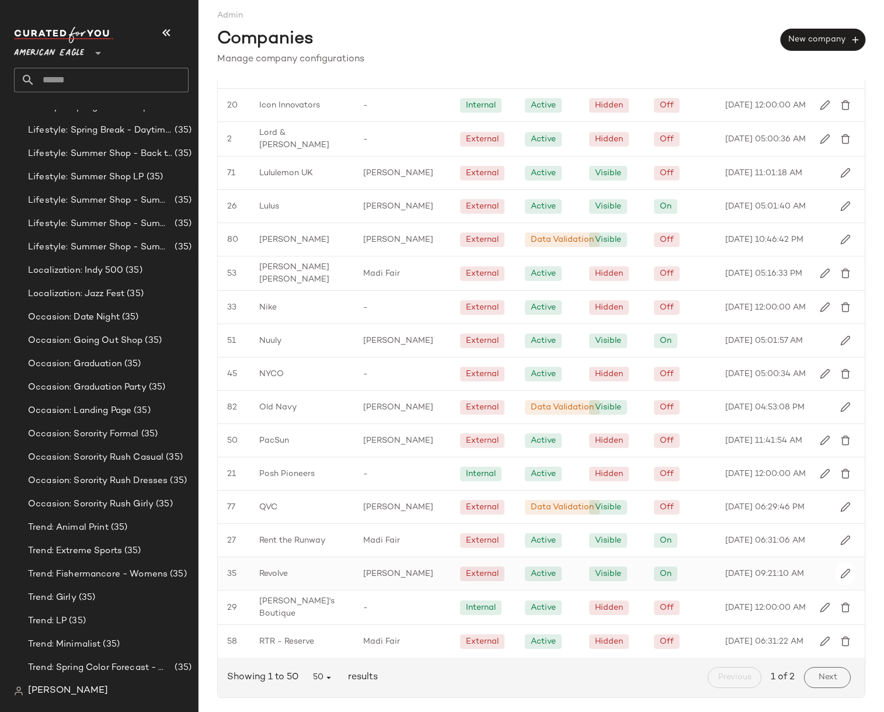
click at [285, 569] on span "Revolve" at bounding box center [273, 573] width 29 height 12
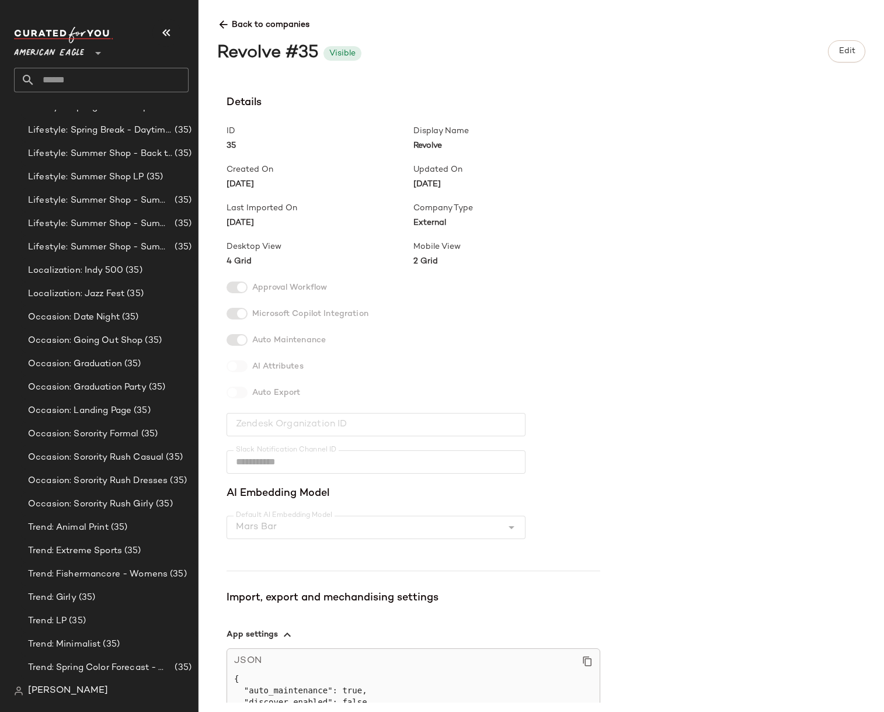
scroll to position [153, 0]
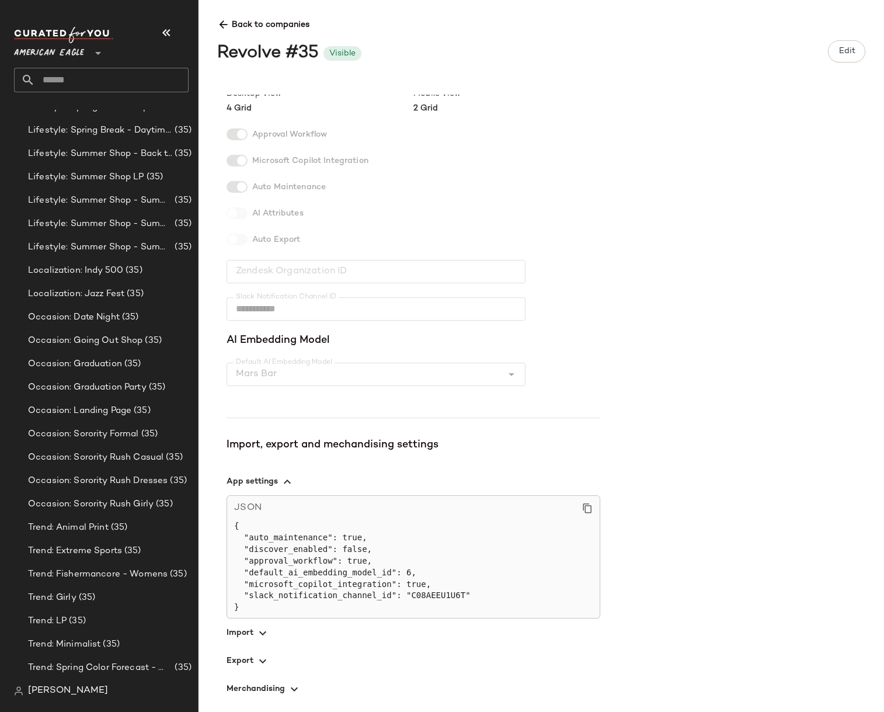
click at [251, 660] on span "button" at bounding box center [414, 660] width 374 height 28
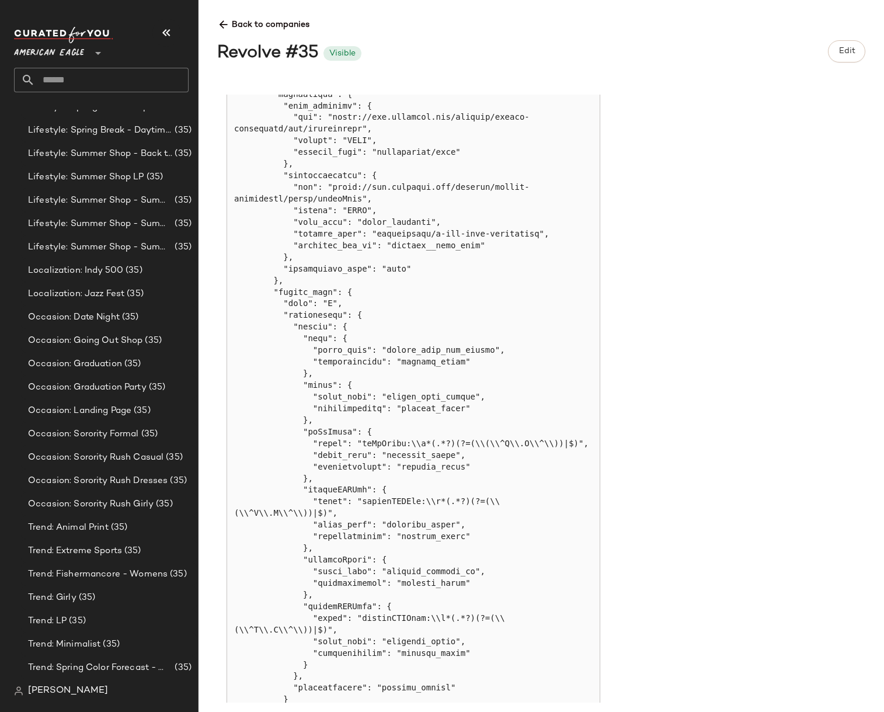
scroll to position [553, 0]
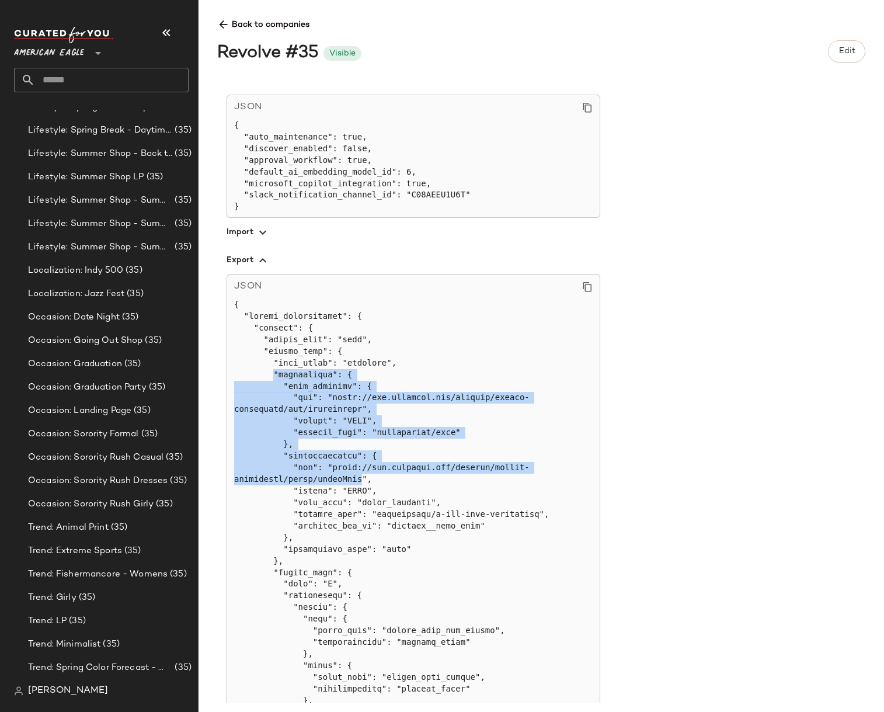
drag, startPoint x: 273, startPoint y: 374, endPoint x: 363, endPoint y: 473, distance: 134.7
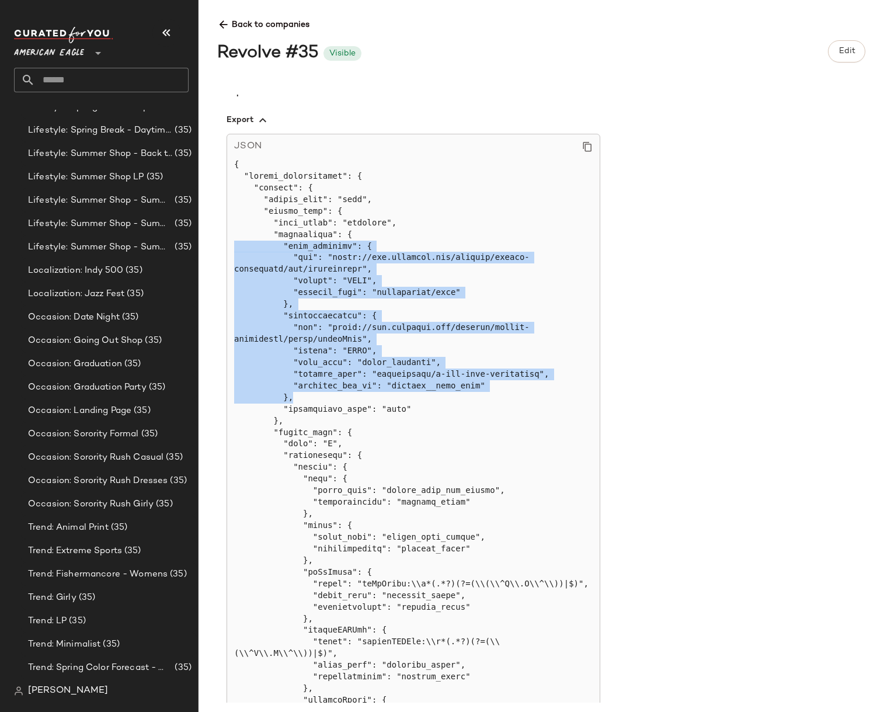
drag, startPoint x: 312, startPoint y: 396, endPoint x: 221, endPoint y: 247, distance: 175.0
click at [221, 247] on div "**********" at bounding box center [550, 399] width 667 height 608
copy pre ""main_endpoint": { "url": "https://cfy.dressbad.com/dbadmin/spring-controller/c…"
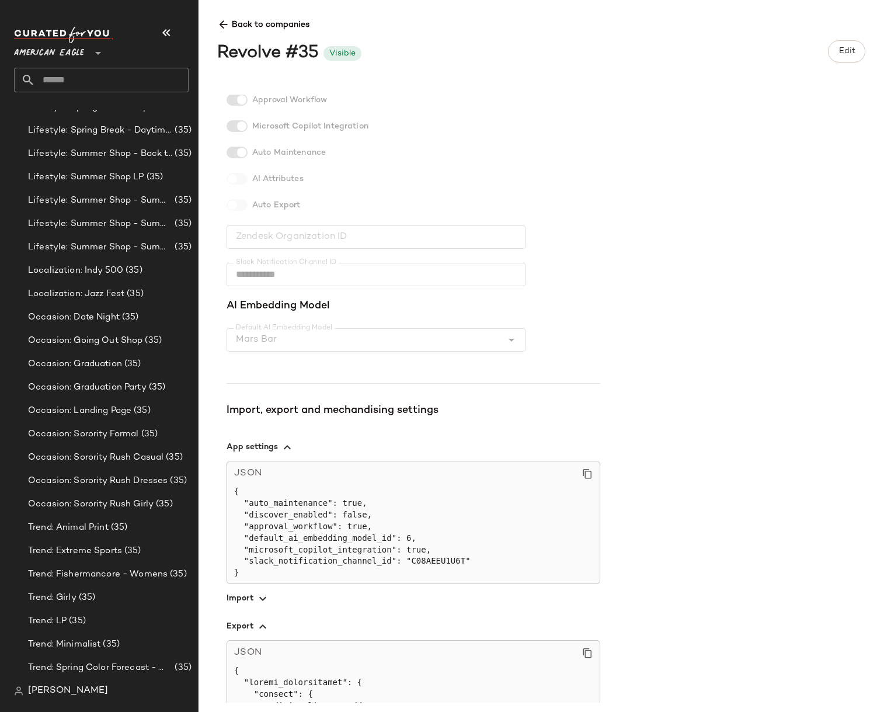
scroll to position [841, 0]
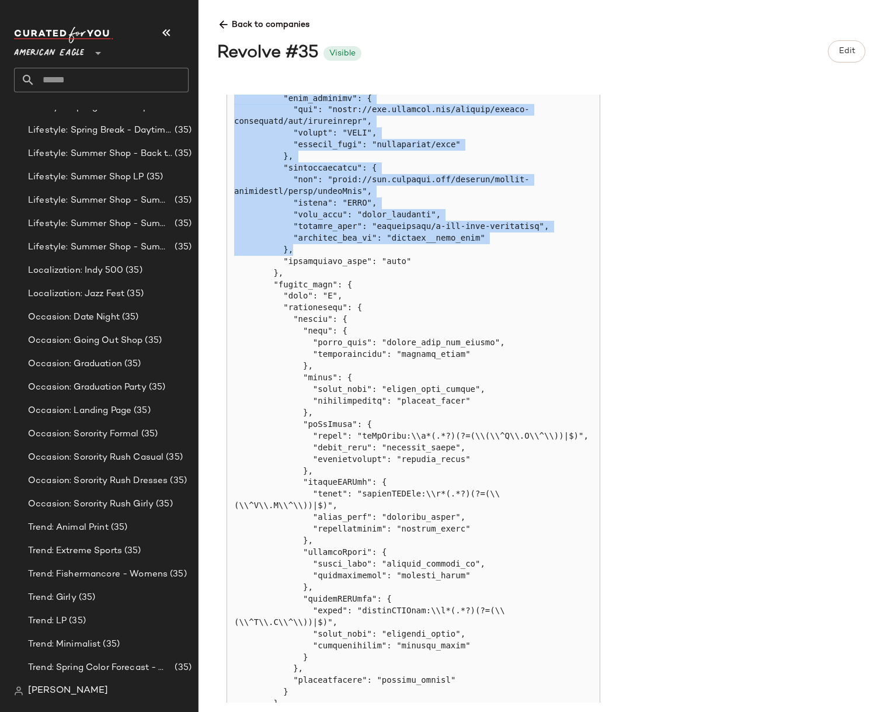
click at [505, 104] on pre at bounding box center [413, 692] width 358 height 1362
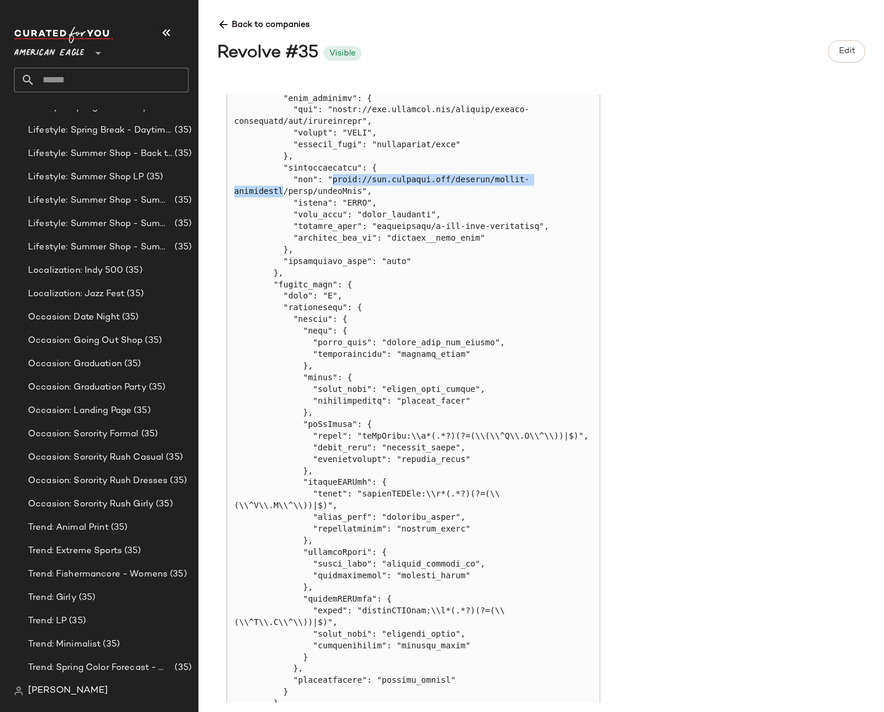
drag, startPoint x: 332, startPoint y: 180, endPoint x: 281, endPoint y: 191, distance: 52.0
click at [281, 191] on pre at bounding box center [413, 692] width 358 height 1362
copy pre "https://cfy.dressbad.com/dbadmin/spring-controller"
click at [438, 237] on pre at bounding box center [413, 692] width 358 height 1362
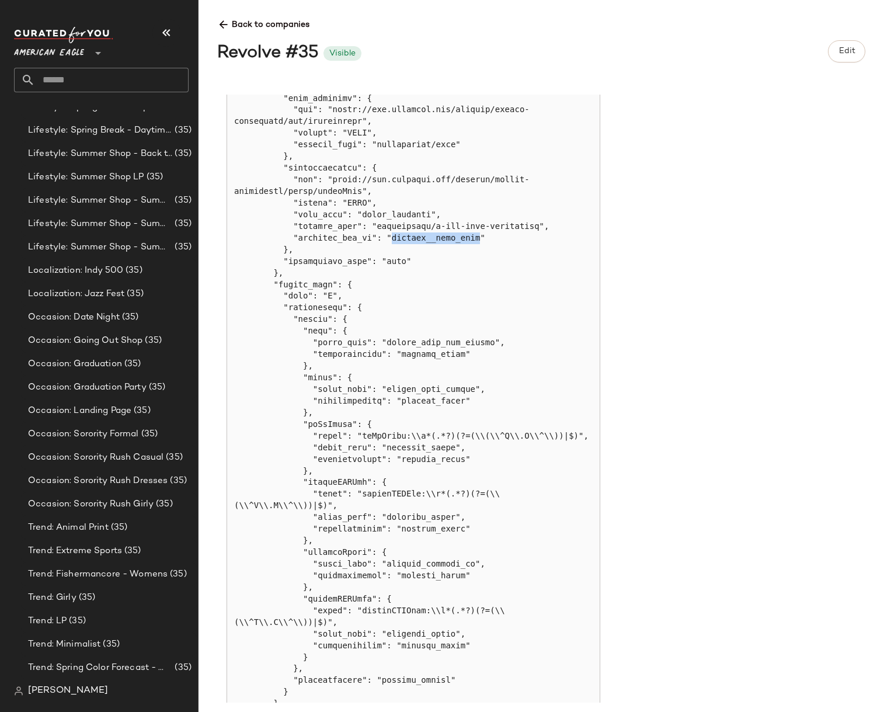
copy pre "revolve__http_auth"
